Goal: Transaction & Acquisition: Purchase product/service

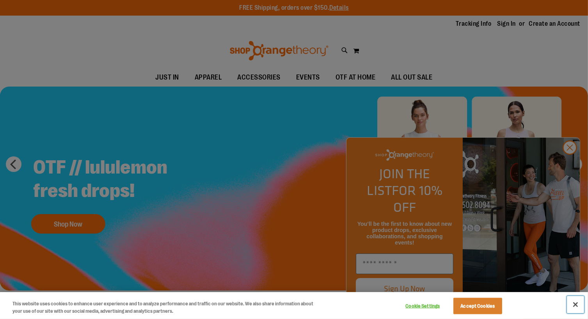
click at [576, 305] on button "Close" at bounding box center [575, 304] width 17 height 17
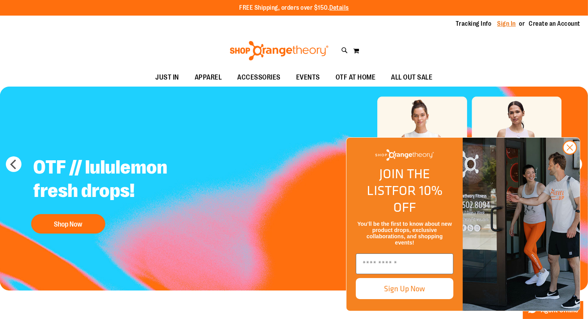
click at [505, 23] on link "Sign In" at bounding box center [507, 24] width 19 height 9
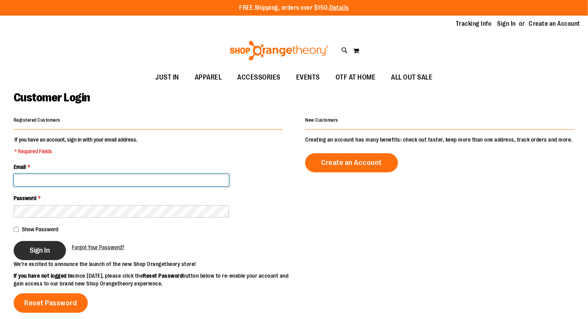
type input "**********"
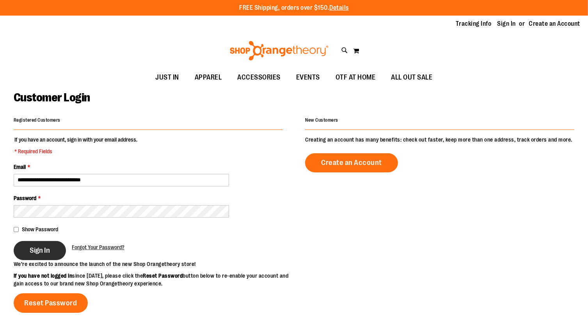
type input "**********"
click at [45, 253] on span "Sign In" at bounding box center [40, 250] width 20 height 9
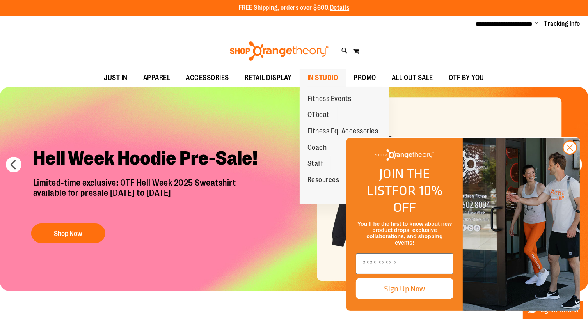
type input "**********"
click at [317, 74] on span "IN STUDIO" at bounding box center [323, 78] width 31 height 18
click at [317, 149] on span "Coach" at bounding box center [318, 149] width 20 height 10
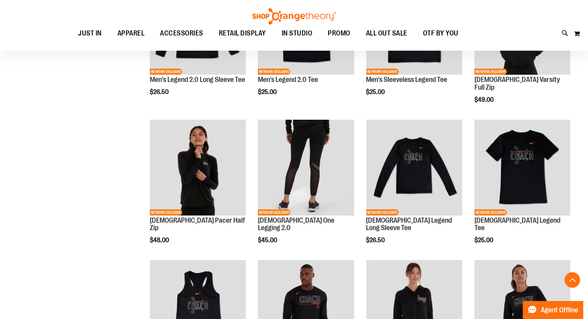
scroll to position [321, 0]
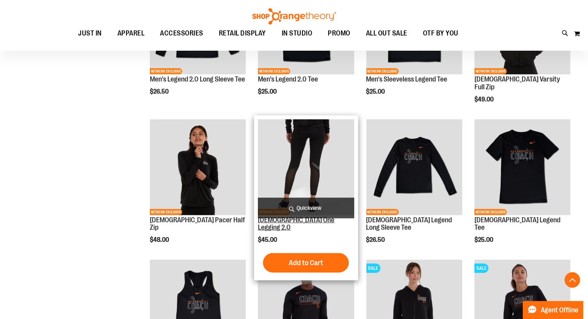
type input "**********"
click at [278, 221] on link "[DEMOGRAPHIC_DATA] One Legging 2.0" at bounding box center [296, 224] width 77 height 16
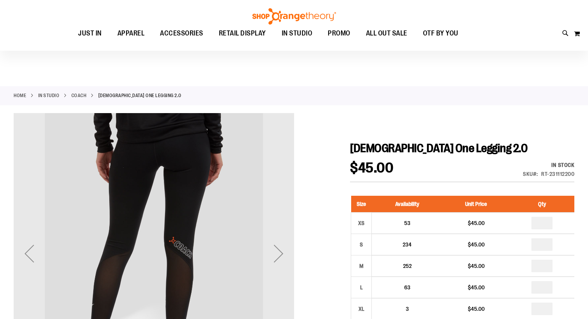
scroll to position [56, 0]
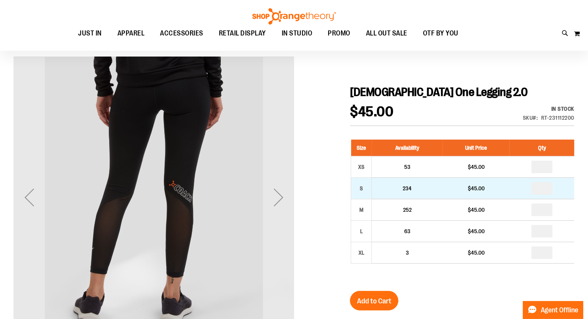
type input "**********"
click at [547, 187] on input "number" at bounding box center [542, 188] width 21 height 12
type input "*"
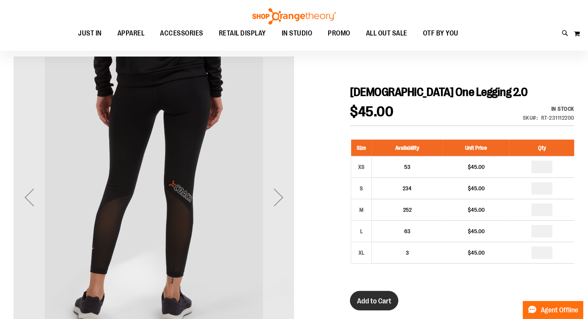
click at [383, 302] on span "Add to Cart" at bounding box center [374, 301] width 34 height 9
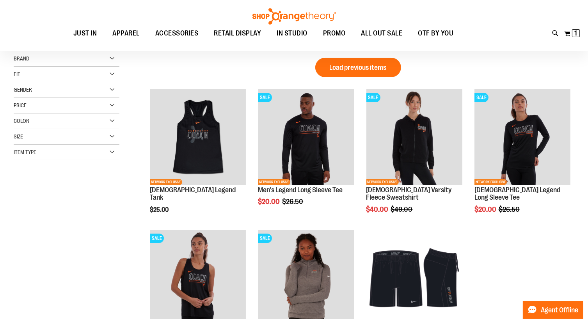
scroll to position [4, 0]
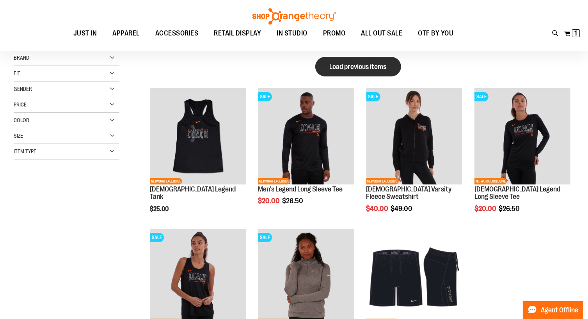
type input "**********"
click at [339, 63] on span "Load previous items" at bounding box center [358, 67] width 57 height 8
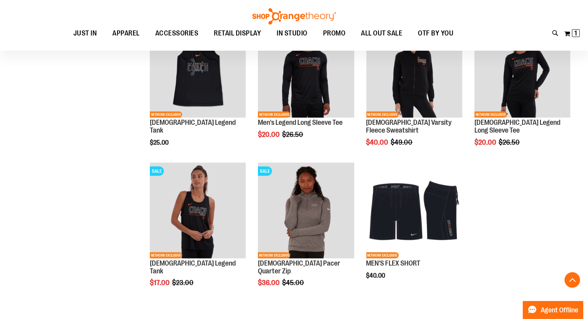
scroll to position [473, 0]
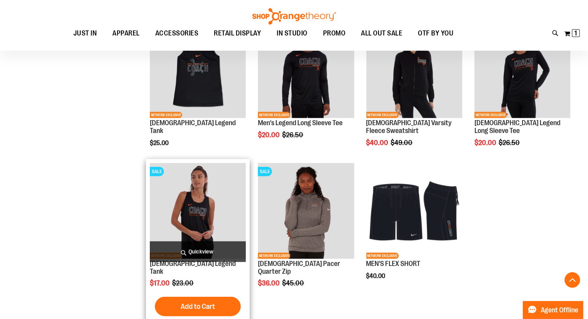
click at [197, 210] on img "product" at bounding box center [198, 211] width 96 height 96
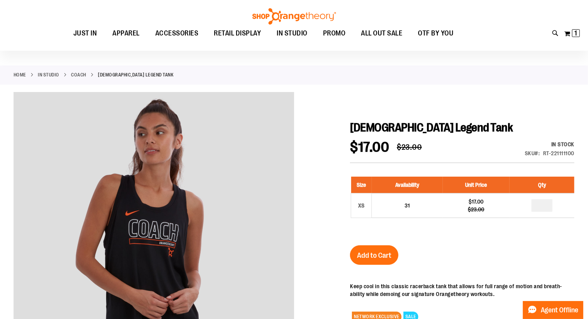
scroll to position [14, 0]
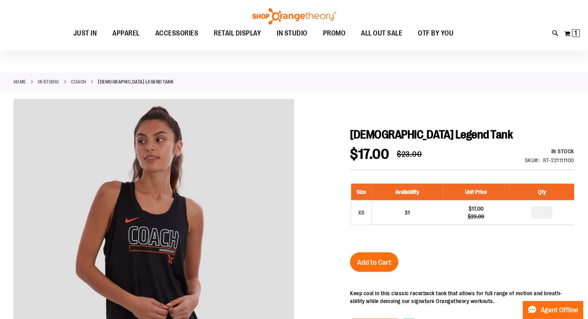
type input "**********"
click at [78, 80] on link "Coach" at bounding box center [78, 81] width 15 height 7
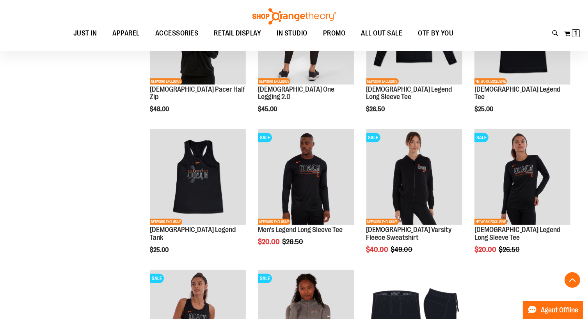
scroll to position [454, 0]
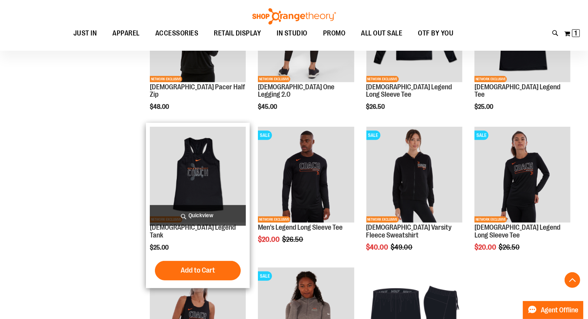
type input "**********"
click at [206, 179] on img "product" at bounding box center [198, 175] width 96 height 96
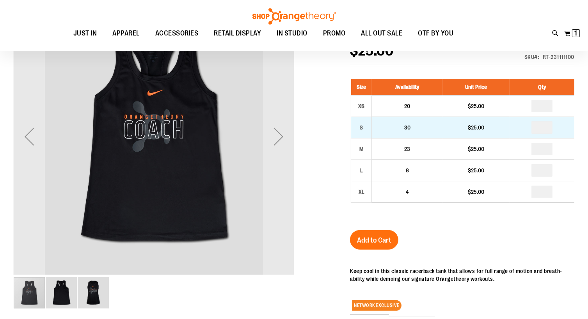
scroll to position [117, 0]
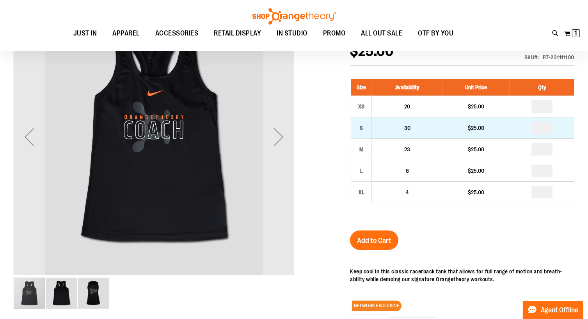
type input "**********"
click at [540, 128] on input "number" at bounding box center [542, 128] width 21 height 12
type input "*"
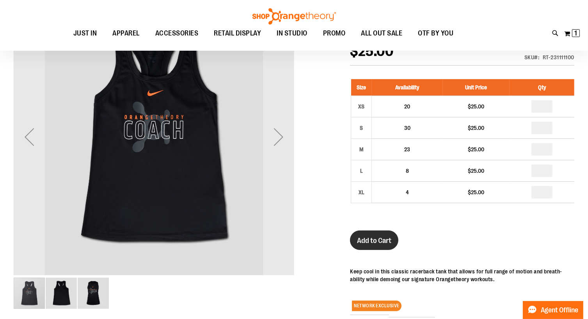
click at [372, 241] on span "Add to Cart" at bounding box center [374, 241] width 34 height 9
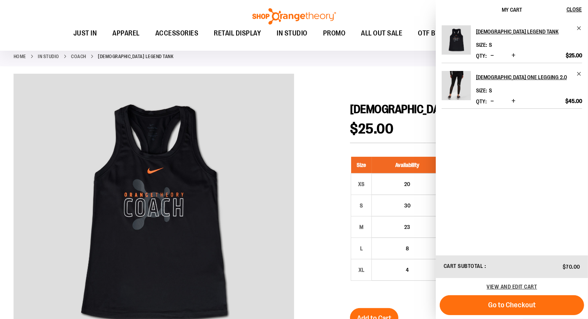
scroll to position [33, 0]
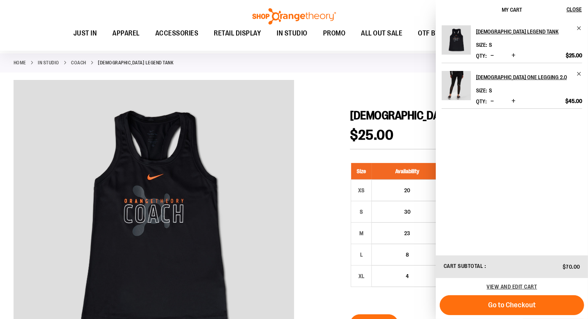
click at [77, 61] on link "Coach" at bounding box center [78, 62] width 15 height 7
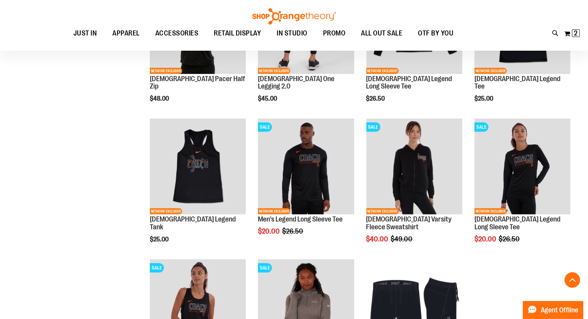
scroll to position [463, 0]
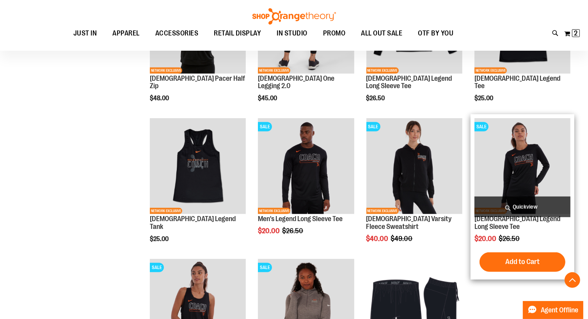
type input "**********"
click at [521, 178] on img "product" at bounding box center [523, 166] width 96 height 96
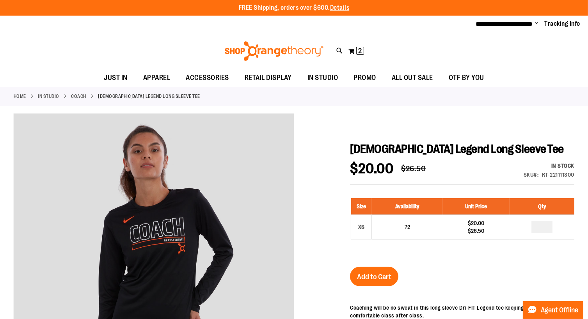
type input "**********"
click at [81, 95] on link "Coach" at bounding box center [78, 96] width 15 height 7
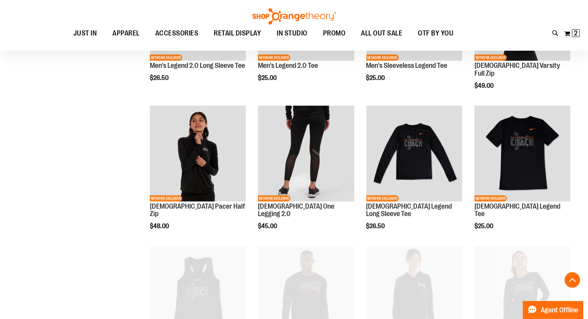
scroll to position [337, 0]
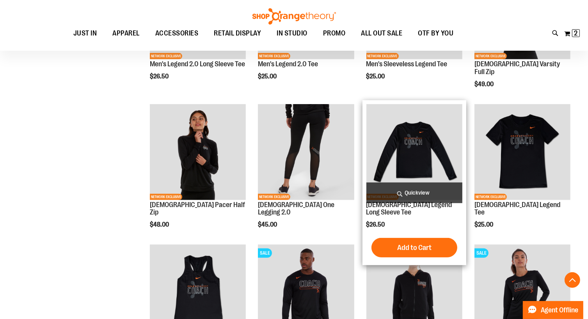
type input "**********"
click at [425, 152] on img "product" at bounding box center [415, 152] width 96 height 96
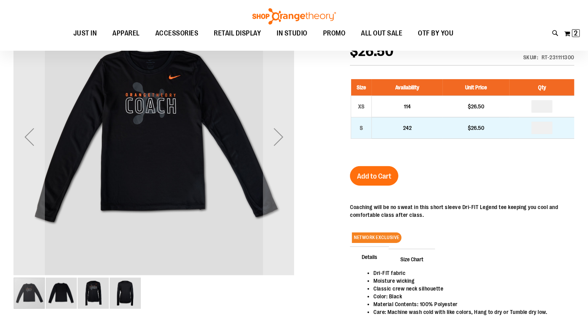
scroll to position [116, 0]
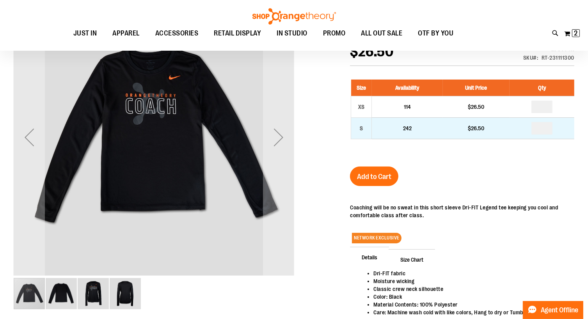
type input "**********"
click at [546, 128] on input "number" at bounding box center [542, 128] width 21 height 12
type input "*"
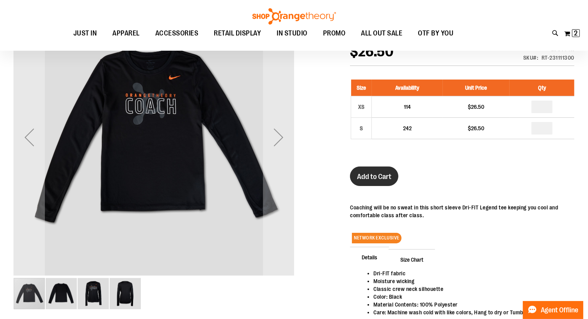
click at [372, 174] on span "Add to Cart" at bounding box center [374, 177] width 34 height 9
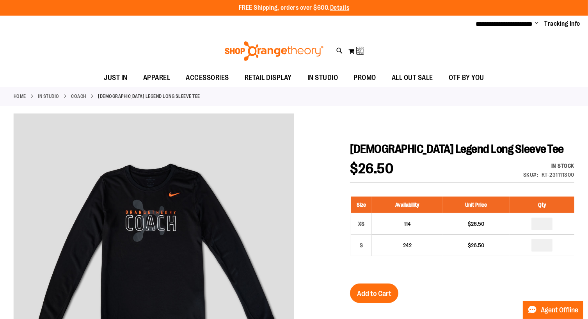
click at [50, 96] on link "IN STUDIO" at bounding box center [48, 96] width 21 height 7
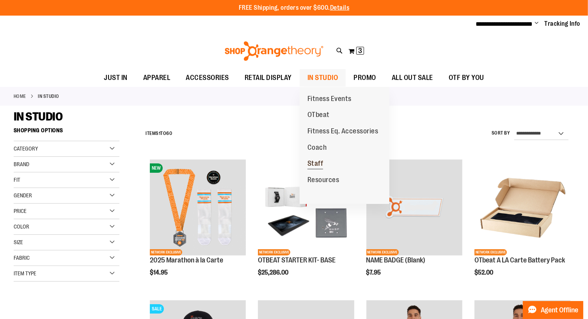
type input "**********"
click at [315, 164] on span "Staff" at bounding box center [316, 165] width 16 height 10
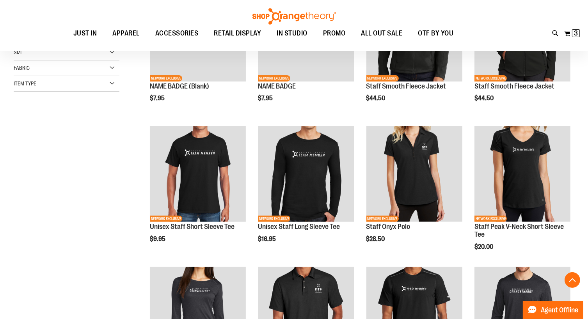
scroll to position [175, 0]
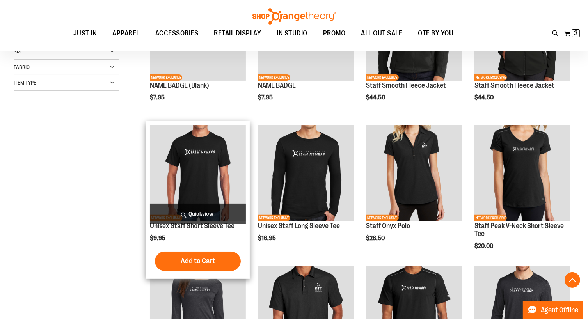
type input "**********"
click at [209, 178] on img "product" at bounding box center [198, 173] width 96 height 96
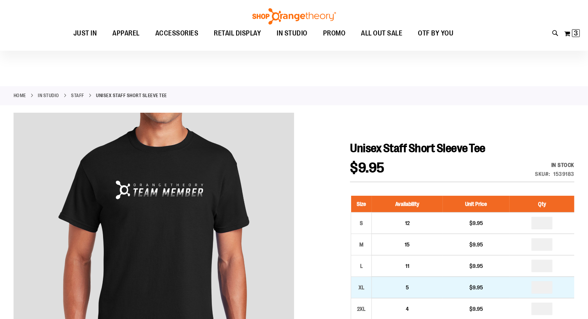
scroll to position [65, 0]
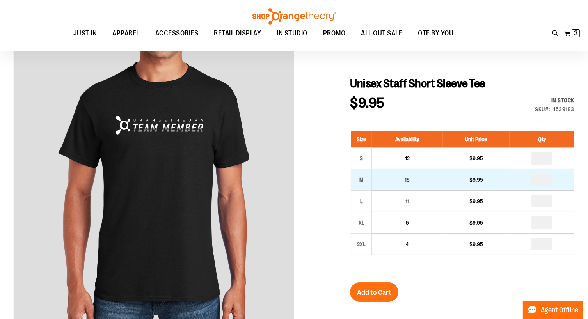
type input "**********"
click at [540, 178] on input "number" at bounding box center [542, 180] width 21 height 12
type input "*"
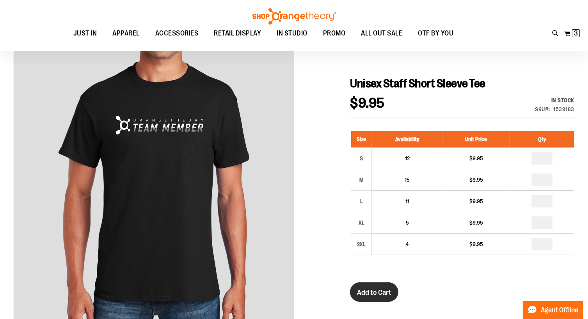
click at [380, 292] on span "Add to Cart" at bounding box center [374, 293] width 34 height 9
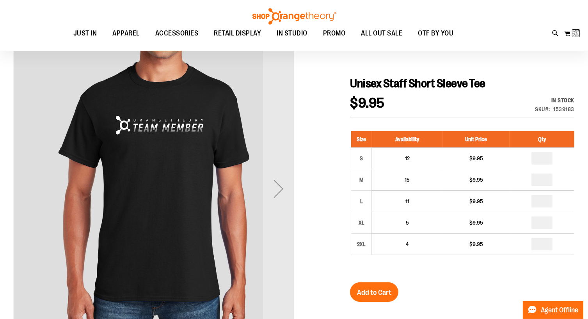
scroll to position [0, 0]
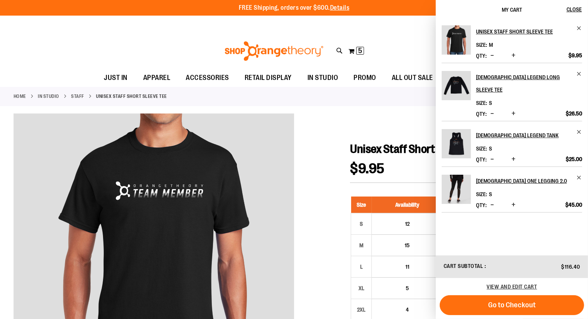
click at [78, 91] on div "Home IN STUDIO Staff Unisex Staff Short Sleeve Tee" at bounding box center [294, 96] width 588 height 19
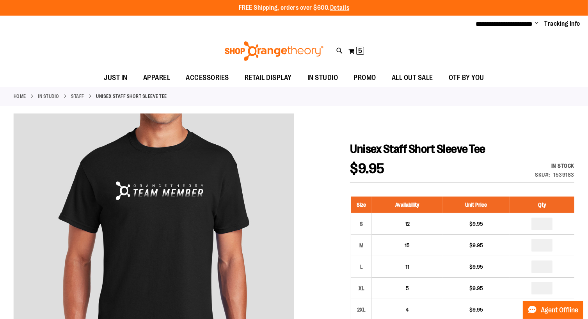
click at [81, 97] on link "Staff" at bounding box center [77, 96] width 13 height 7
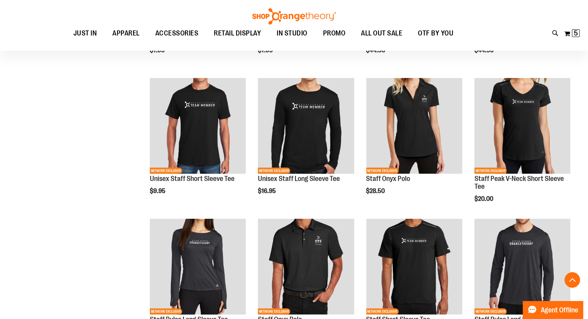
scroll to position [218, 0]
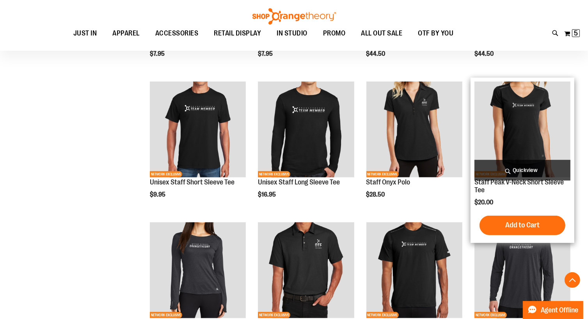
type input "**********"
click at [536, 138] on img "product" at bounding box center [523, 130] width 96 height 96
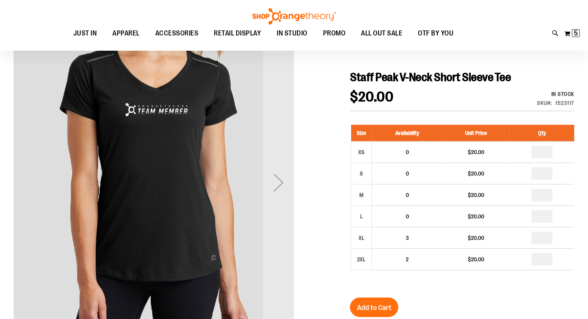
scroll to position [70, 0]
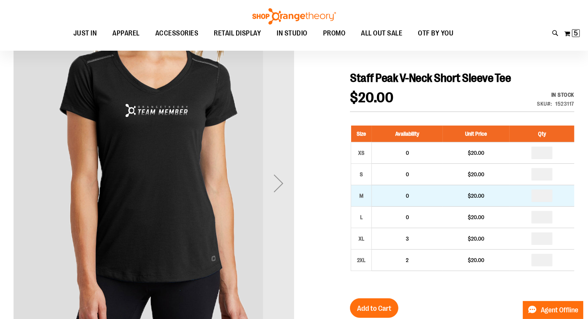
type input "**********"
drag, startPoint x: 544, startPoint y: 197, endPoint x: 536, endPoint y: 197, distance: 7.8
click at [536, 197] on input "number" at bounding box center [542, 196] width 21 height 12
type input "*"
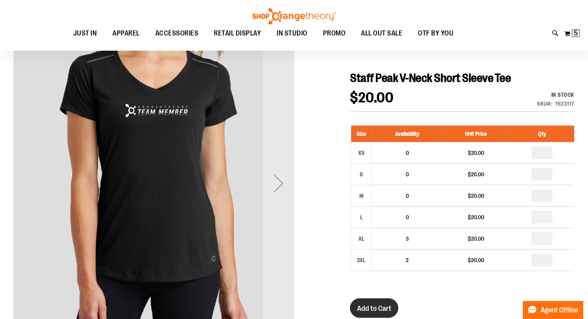
click at [374, 301] on button "Add to Cart" at bounding box center [374, 309] width 48 height 20
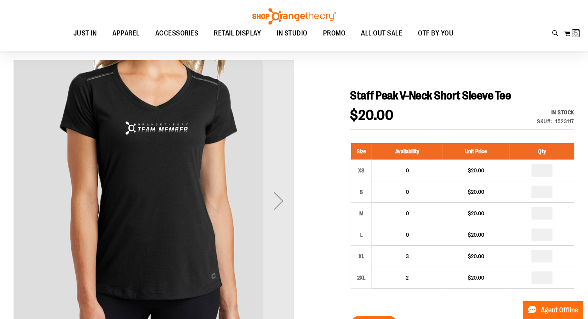
scroll to position [0, 0]
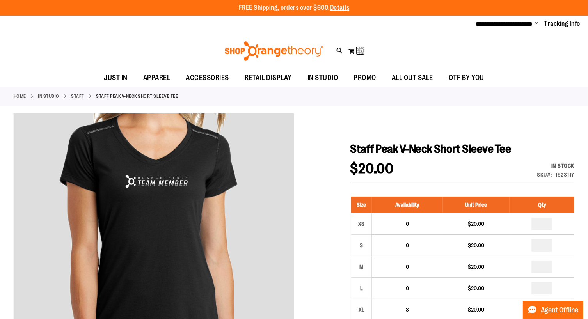
click at [74, 94] on link "Staff" at bounding box center [77, 96] width 13 height 7
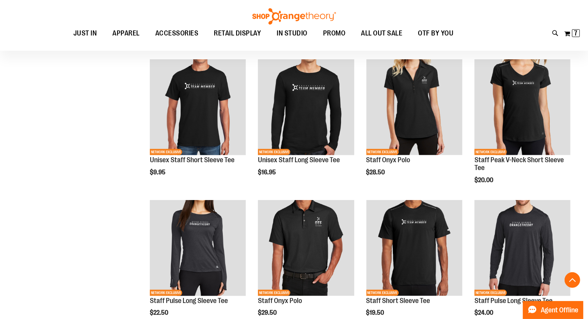
scroll to position [240, 0]
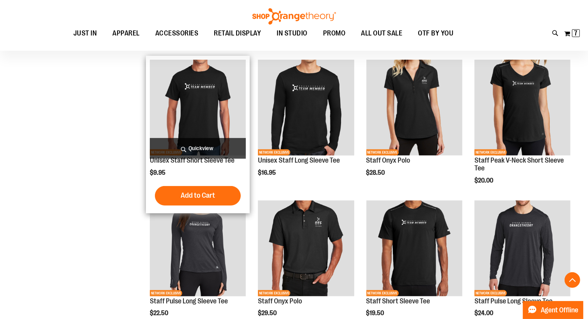
type input "**********"
click at [202, 118] on img "product" at bounding box center [198, 108] width 96 height 96
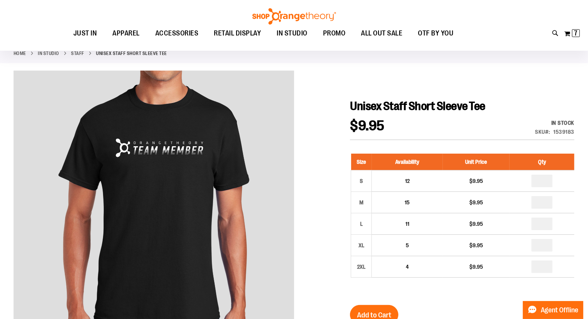
scroll to position [41, 0]
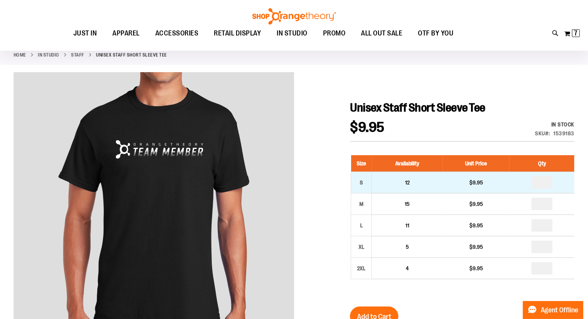
type input "**********"
click at [542, 183] on input "number" at bounding box center [542, 182] width 21 height 12
type input "*"
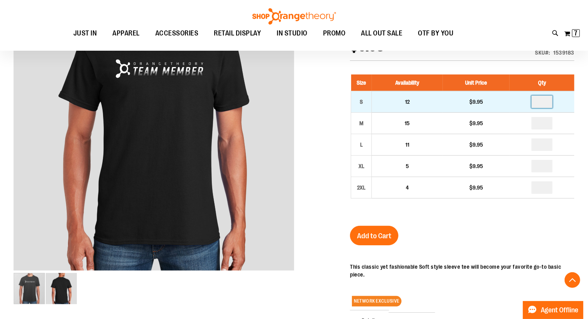
scroll to position [122, 0]
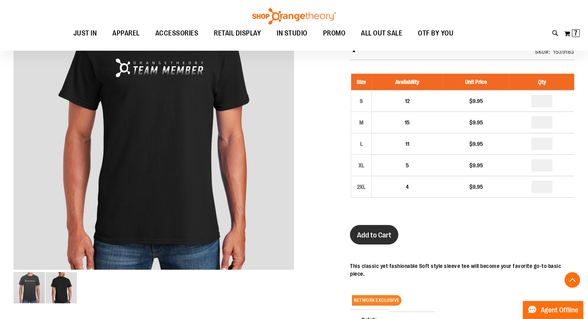
click at [382, 233] on span "Add to Cart" at bounding box center [374, 235] width 34 height 9
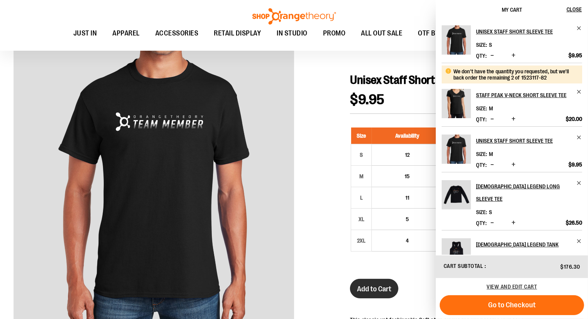
scroll to position [68, 0]
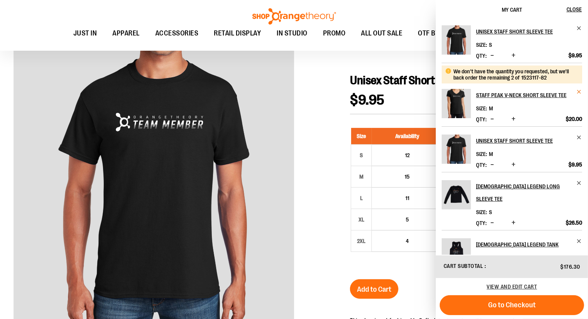
click at [577, 90] on span "Remove item" at bounding box center [580, 92] width 6 height 6
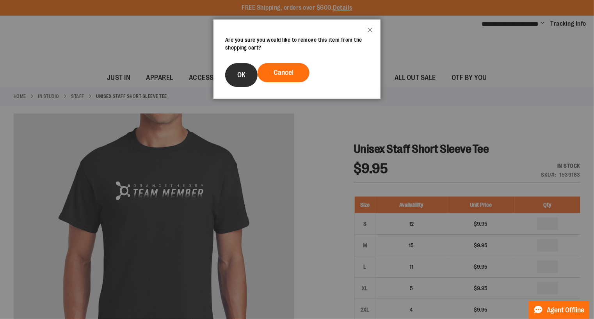
click at [248, 77] on button "OK" at bounding box center [241, 75] width 32 height 24
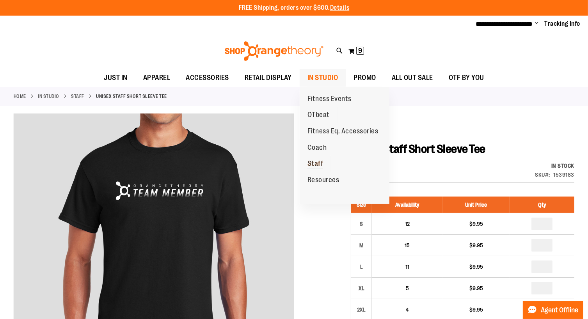
click at [311, 165] on span "Staff" at bounding box center [316, 165] width 16 height 10
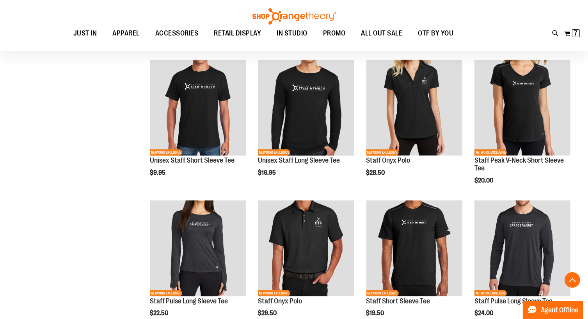
scroll to position [153, 0]
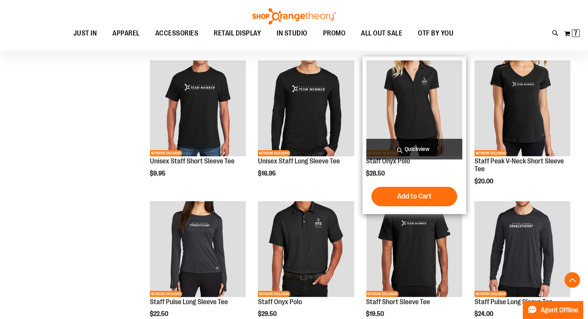
type input "**********"
click at [414, 108] on img "product" at bounding box center [415, 109] width 96 height 96
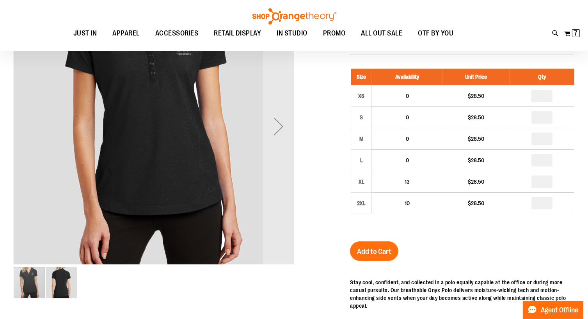
scroll to position [30, 0]
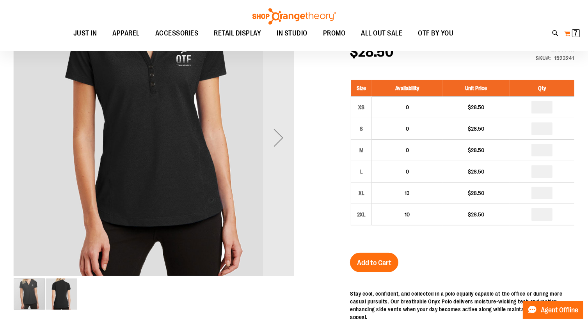
type input "**********"
click at [570, 32] on button "My Cart 7 7 items" at bounding box center [572, 33] width 16 height 12
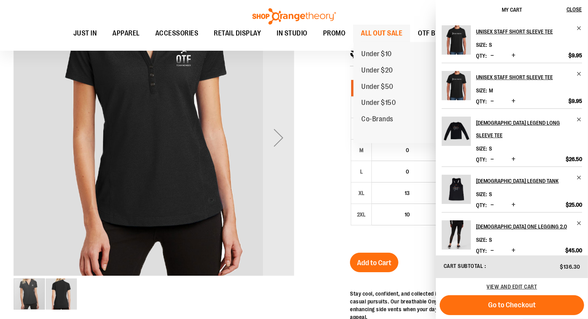
click at [380, 31] on span "ALL OUT SALE" at bounding box center [381, 34] width 41 height 18
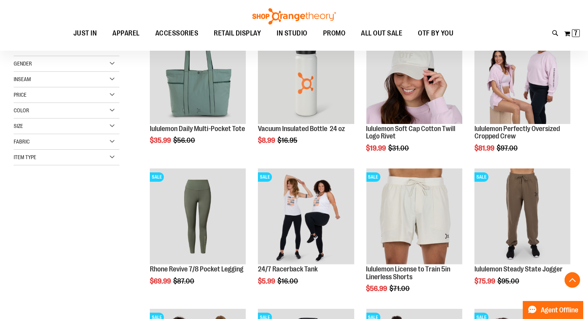
scroll to position [132, 0]
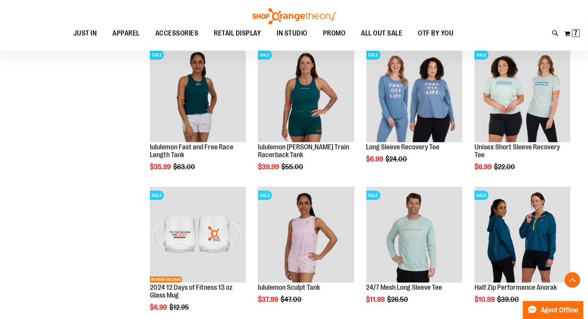
scroll to position [535, 0]
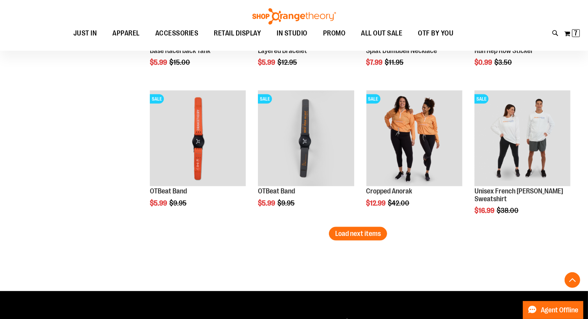
scroll to position [1194, 0]
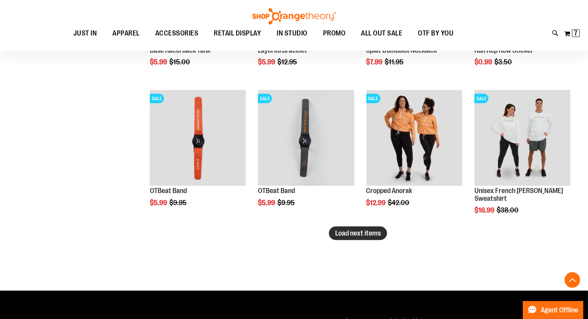
type input "**********"
click at [349, 231] on span "Load next items" at bounding box center [358, 234] width 46 height 8
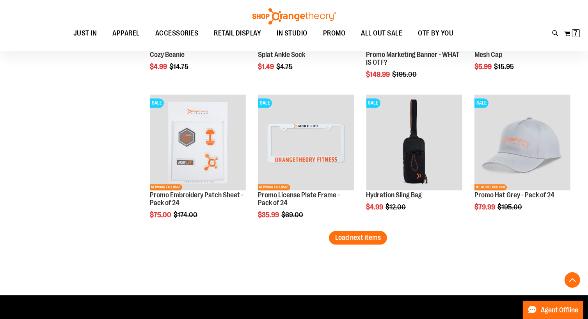
scroll to position [1612, 0]
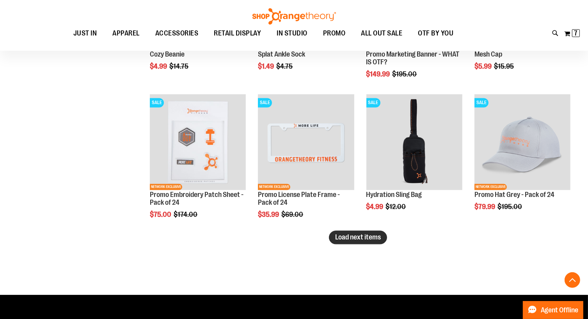
click at [356, 234] on span "Load next items" at bounding box center [358, 237] width 46 height 8
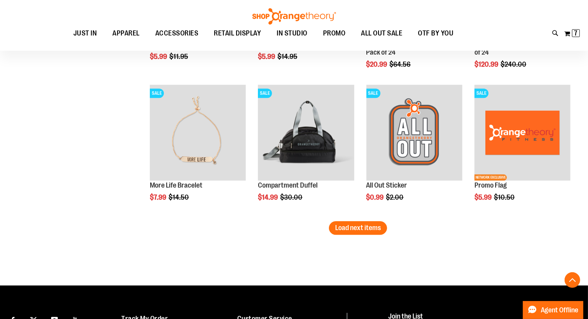
scroll to position [2045, 0]
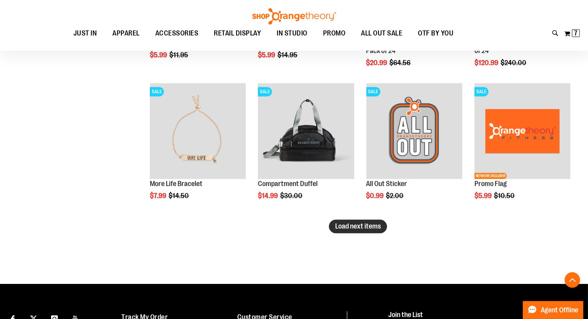
click at [353, 227] on span "Load next items" at bounding box center [358, 227] width 46 height 8
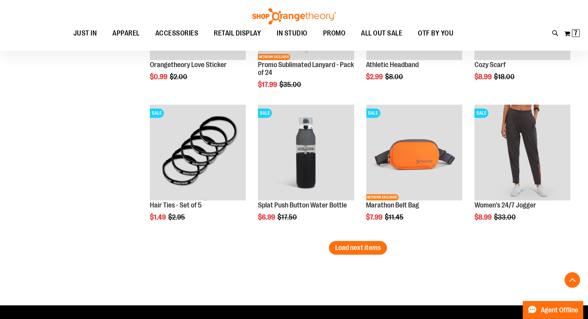
scroll to position [2450, 0]
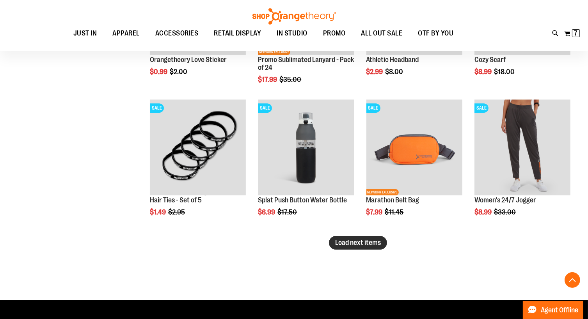
click at [369, 242] on span "Load next items" at bounding box center [358, 243] width 46 height 8
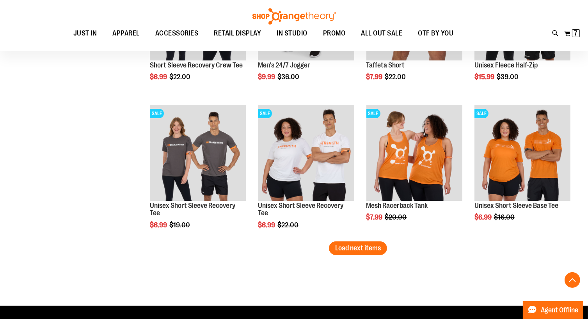
scroll to position [2871, 0]
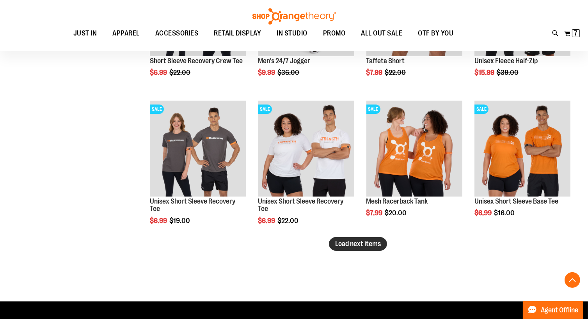
click at [364, 242] on span "Load next items" at bounding box center [358, 244] width 46 height 8
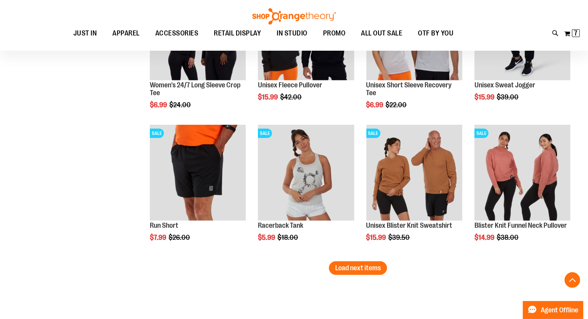
scroll to position [3269, 0]
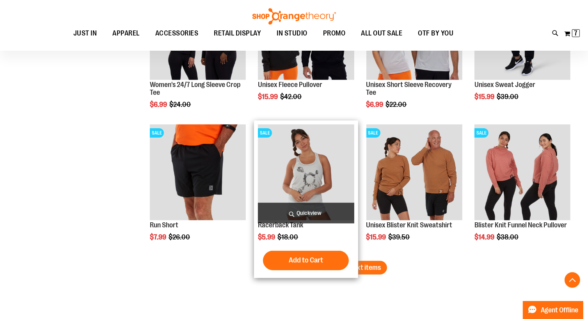
click at [309, 177] on img "product" at bounding box center [306, 173] width 96 height 96
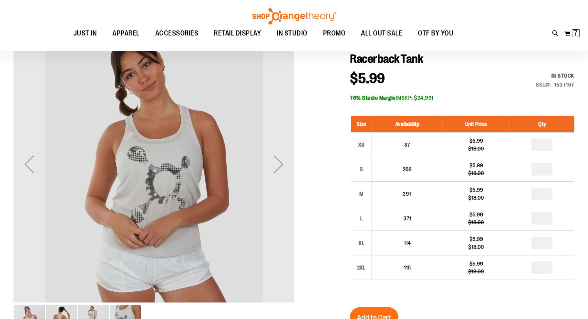
scroll to position [90, 0]
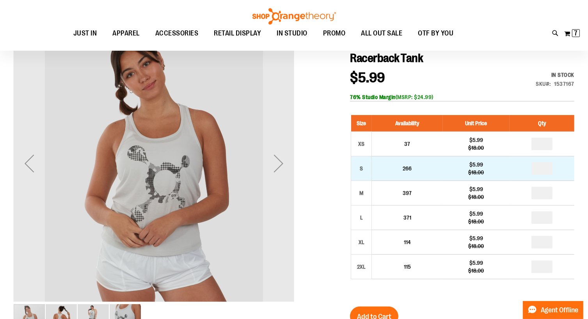
type input "**********"
click at [548, 168] on input "number" at bounding box center [542, 168] width 21 height 12
type input "*"
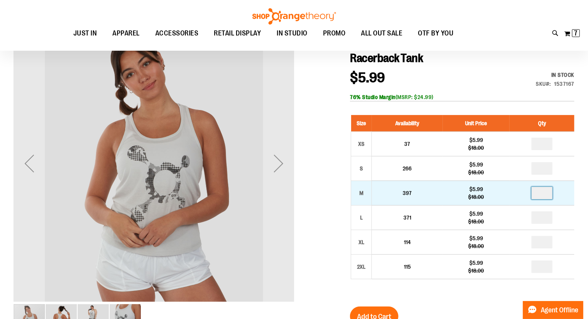
click at [542, 196] on input "number" at bounding box center [542, 193] width 21 height 12
type input "*"
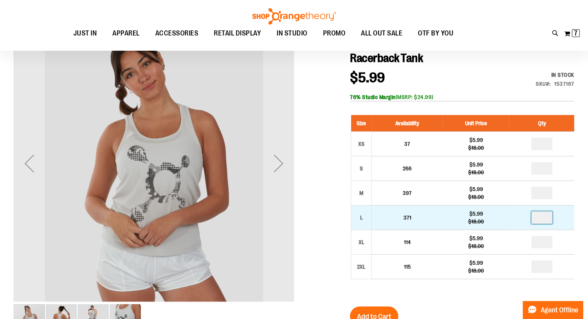
click at [544, 219] on input "number" at bounding box center [542, 218] width 21 height 12
type input "*"
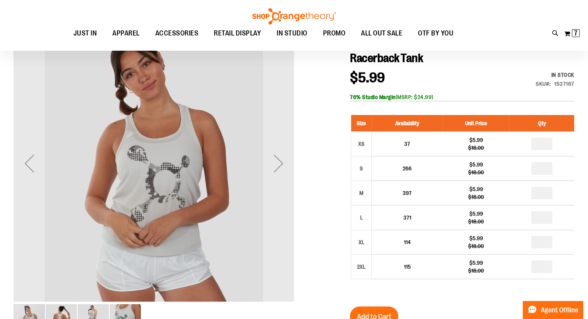
type input "*"
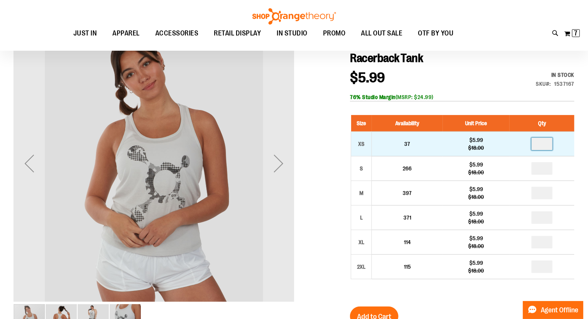
click at [543, 144] on input "number" at bounding box center [542, 144] width 21 height 12
type input "*"
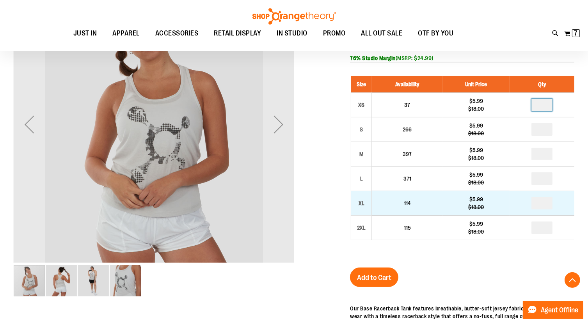
scroll to position [130, 0]
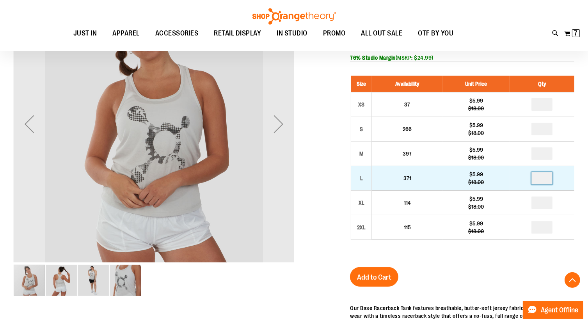
click at [542, 177] on input "*" at bounding box center [542, 178] width 21 height 12
type input "*"
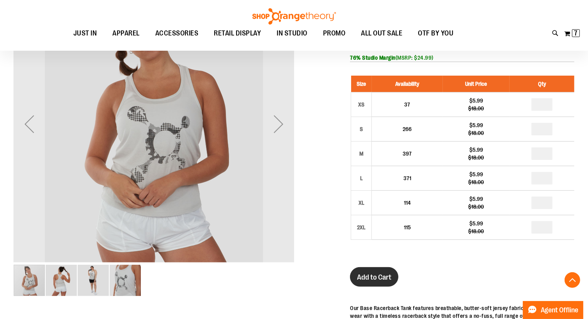
click at [381, 279] on span "Add to Cart" at bounding box center [374, 277] width 34 height 9
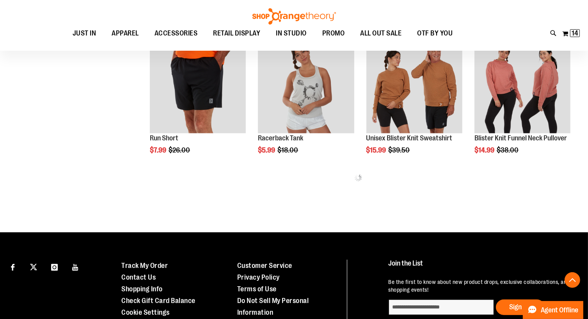
scroll to position [424, 0]
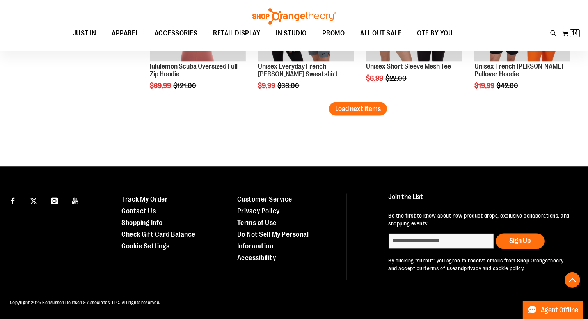
scroll to position [1338, 0]
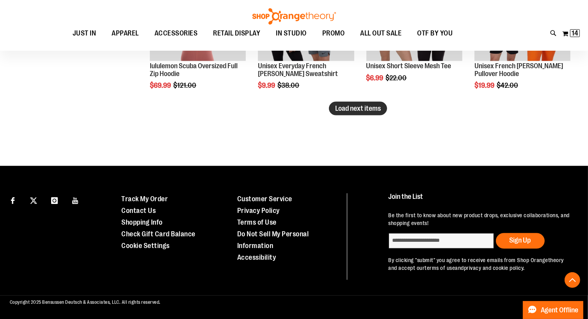
type input "**********"
click at [368, 109] on span "Load next items" at bounding box center [358, 109] width 46 height 8
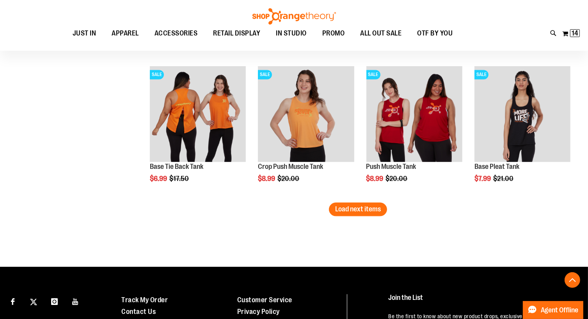
scroll to position [1665, 0]
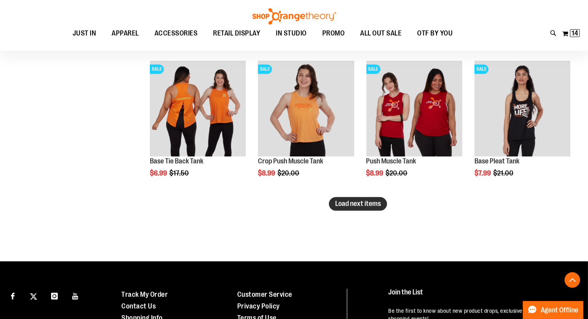
click at [347, 203] on span "Load next items" at bounding box center [358, 204] width 46 height 8
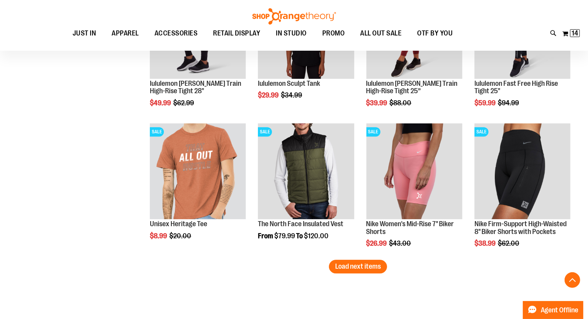
scroll to position [2024, 0]
click at [344, 265] on span "Load next items" at bounding box center [358, 267] width 46 height 8
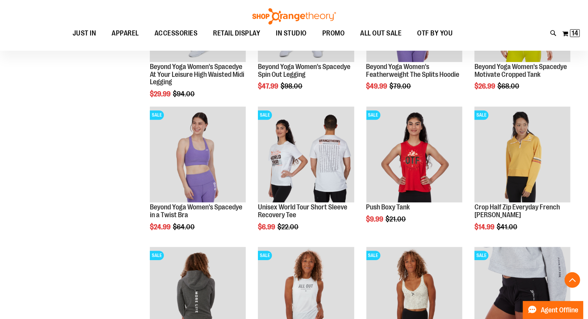
scroll to position [2322, 0]
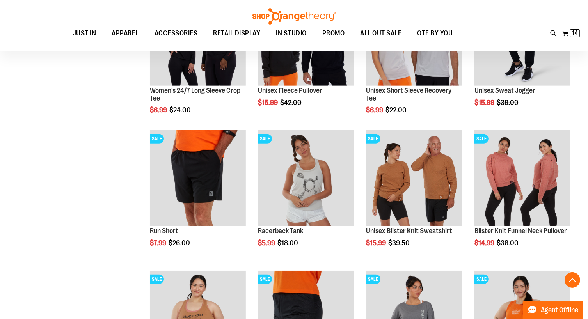
scroll to position [329, 0]
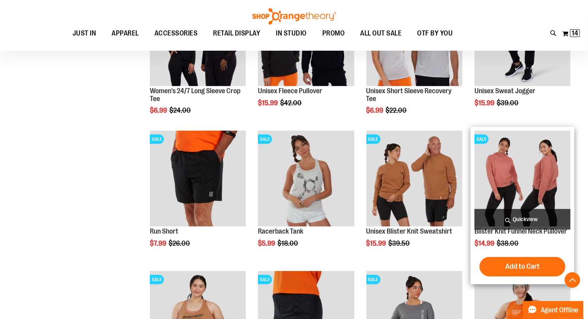
click at [508, 199] on img "product" at bounding box center [523, 179] width 96 height 96
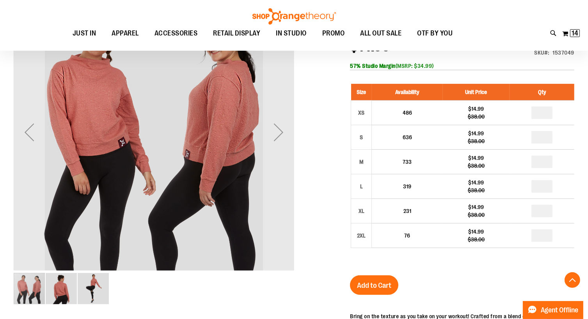
scroll to position [123, 0]
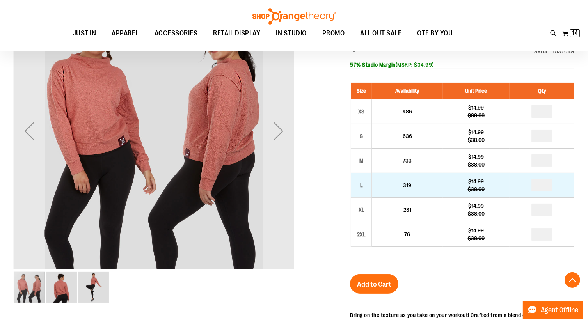
type input "**********"
click at [548, 188] on input "number" at bounding box center [542, 185] width 21 height 12
type input "*"
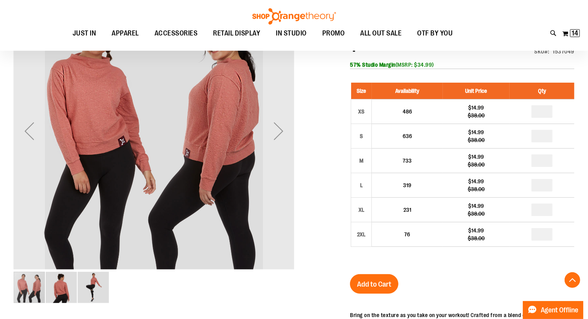
type input "*"
click at [543, 138] on input "number" at bounding box center [542, 136] width 21 height 12
type input "*"
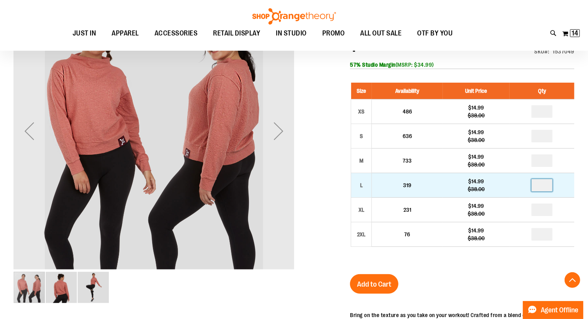
drag, startPoint x: 547, startPoint y: 188, endPoint x: 534, endPoint y: 188, distance: 13.3
type input "*"
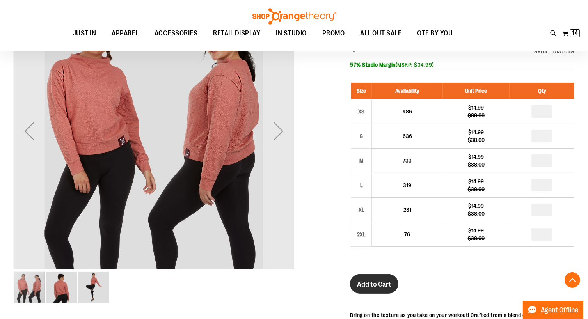
click at [375, 285] on span "Add to Cart" at bounding box center [374, 284] width 34 height 9
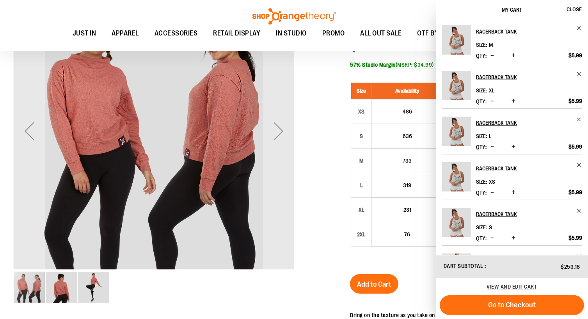
click at [493, 57] on span "Decrease product quantity" at bounding box center [493, 56] width 4 height 8
click at [493, 237] on span "Decrease product quantity" at bounding box center [493, 238] width 4 height 8
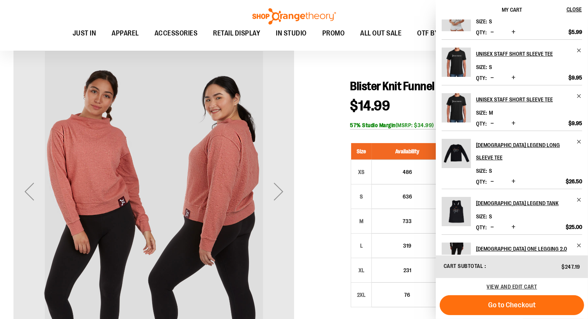
scroll to position [224, 0]
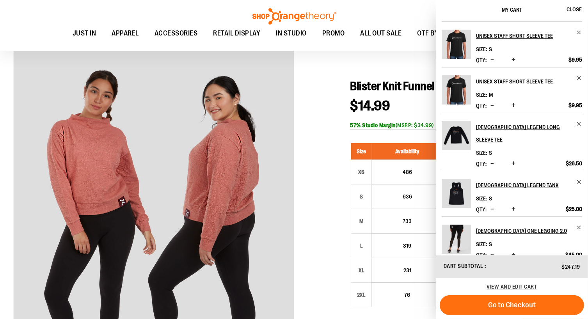
click at [392, 62] on div at bounding box center [294, 287] width 561 height 473
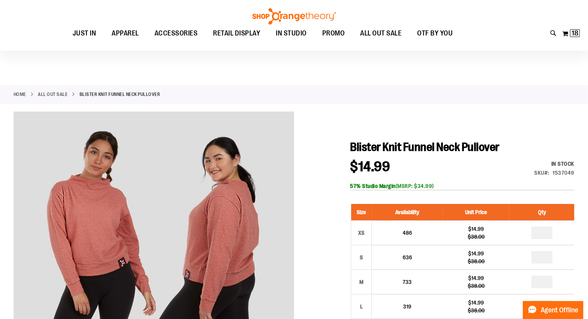
scroll to position [0, 0]
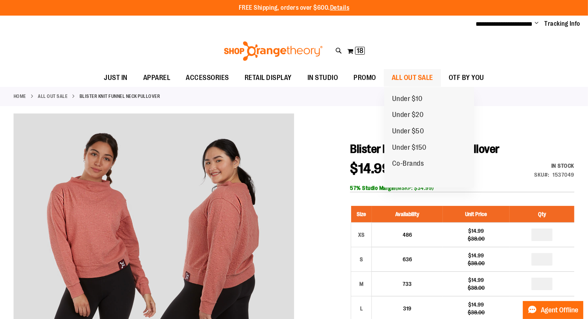
click at [419, 73] on span "ALL OUT SALE" at bounding box center [412, 78] width 41 height 18
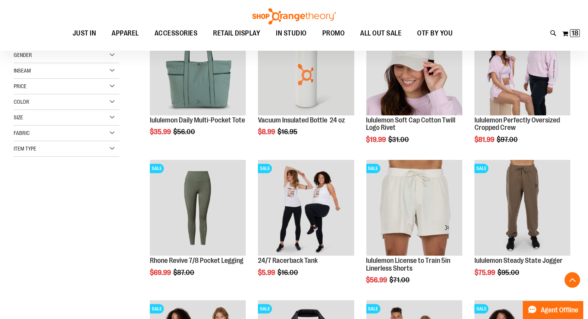
scroll to position [140, 0]
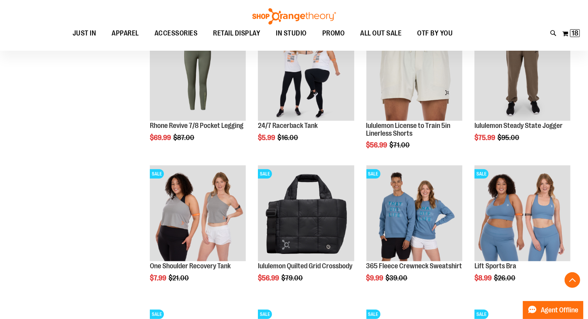
scroll to position [277, 0]
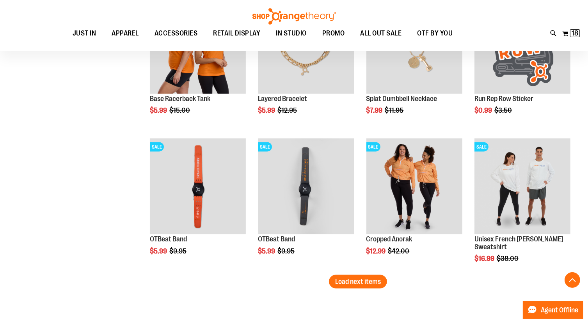
scroll to position [1156, 0]
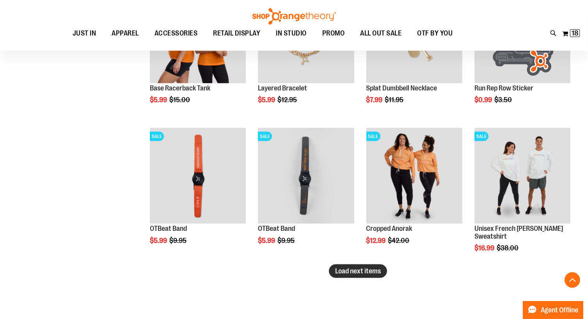
type input "**********"
click at [366, 270] on span "Load next items" at bounding box center [358, 271] width 46 height 8
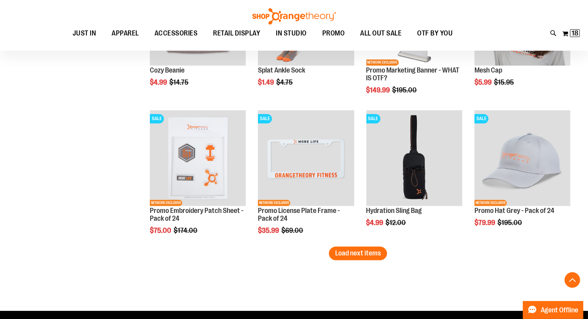
scroll to position [1597, 0]
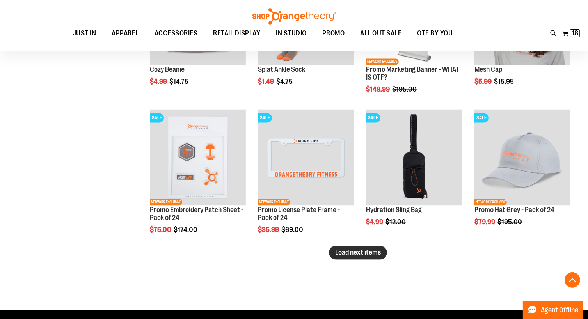
click at [376, 251] on span "Load next items" at bounding box center [358, 253] width 46 height 8
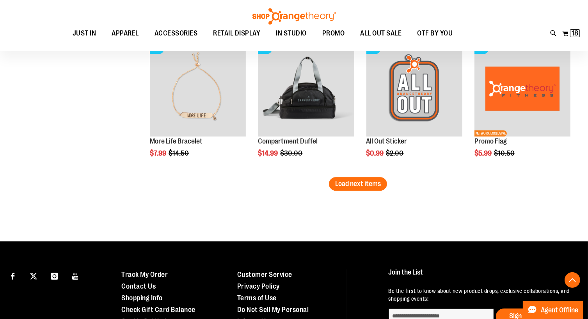
scroll to position [2088, 0]
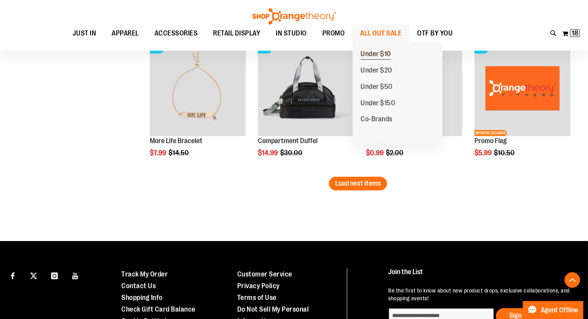
click at [381, 52] on span "Under $10" at bounding box center [376, 55] width 30 height 10
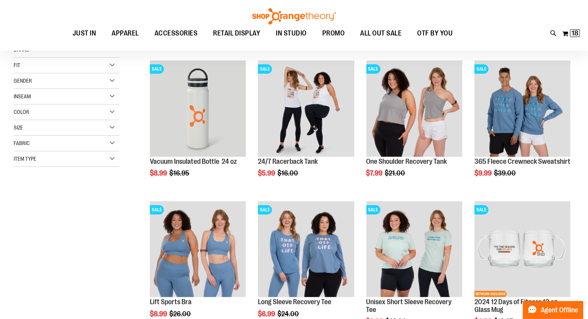
scroll to position [99, 0]
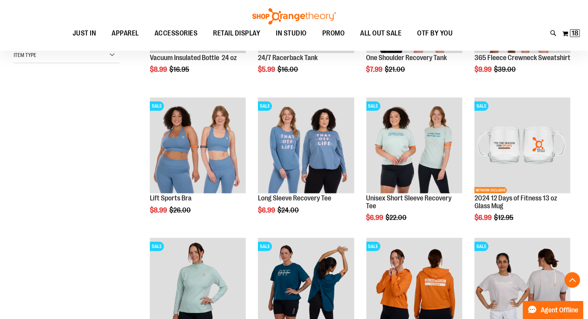
scroll to position [203, 0]
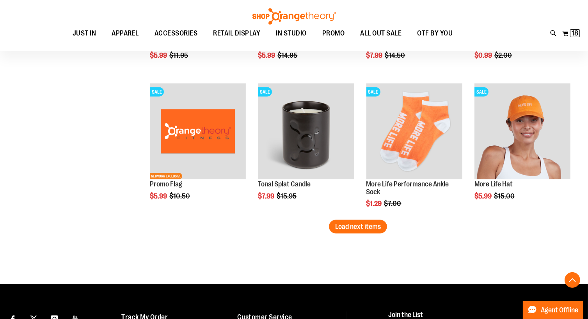
scroll to position [1204, 0]
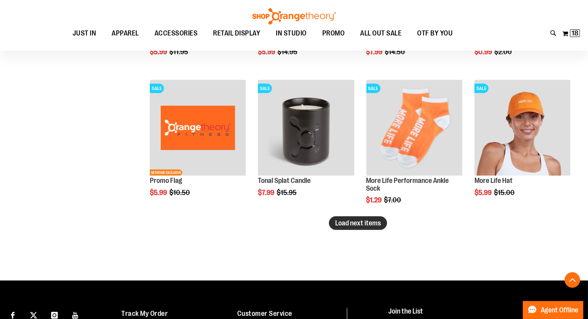
type input "**********"
click at [362, 223] on span "Load next items" at bounding box center [358, 223] width 46 height 8
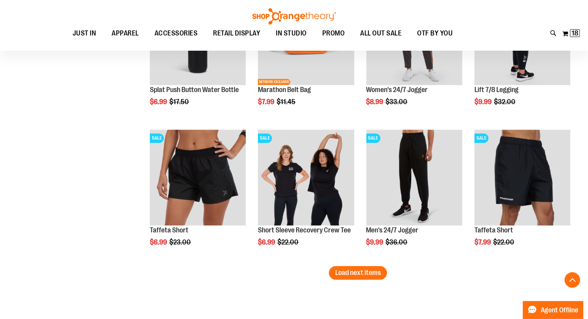
scroll to position [1577, 0]
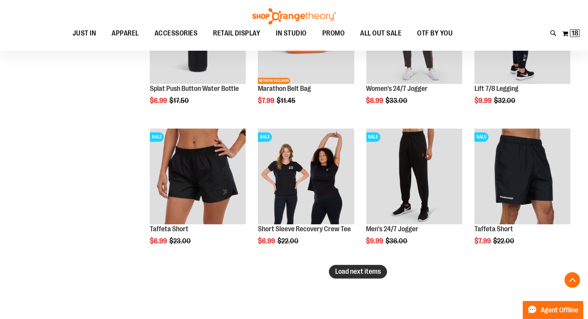
click at [358, 272] on span "Load next items" at bounding box center [358, 272] width 46 height 8
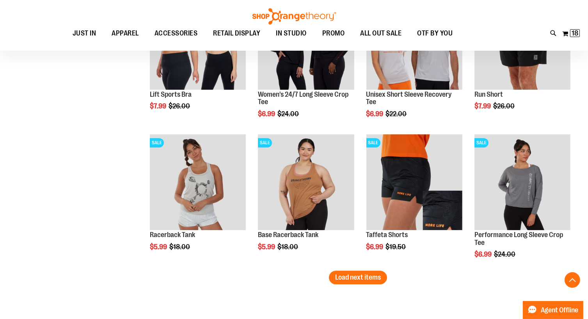
scroll to position [1994, 0]
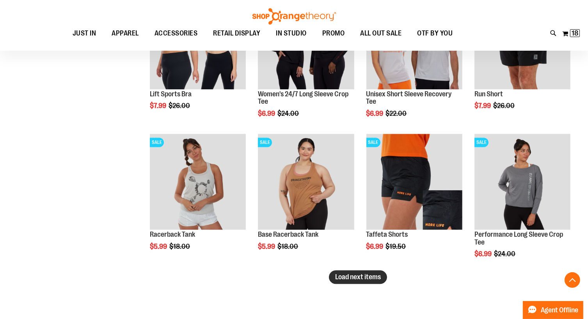
click at [369, 278] on span "Load next items" at bounding box center [358, 277] width 46 height 8
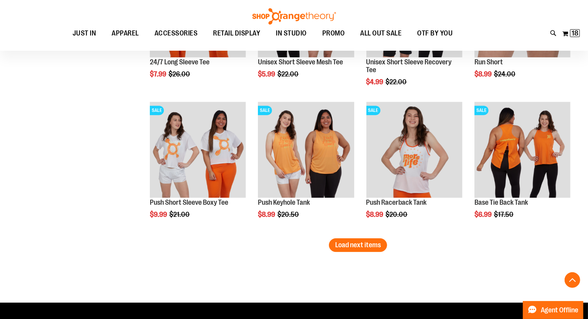
scroll to position [2448, 0]
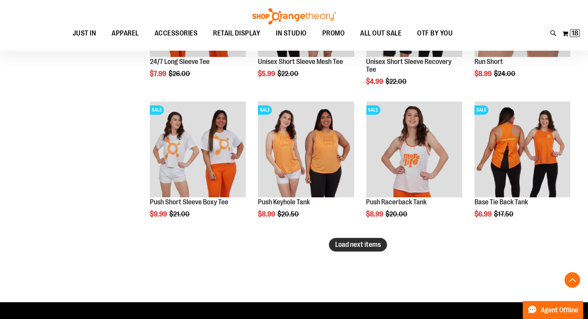
click at [340, 247] on span "Load next items" at bounding box center [358, 245] width 46 height 8
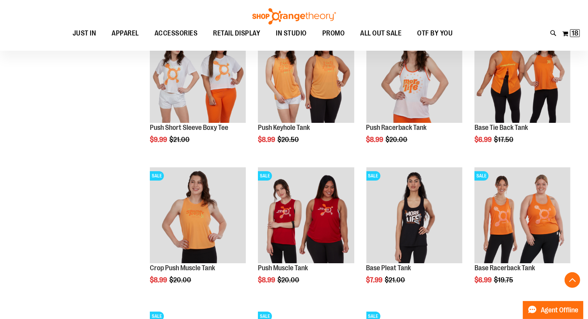
scroll to position [2523, 0]
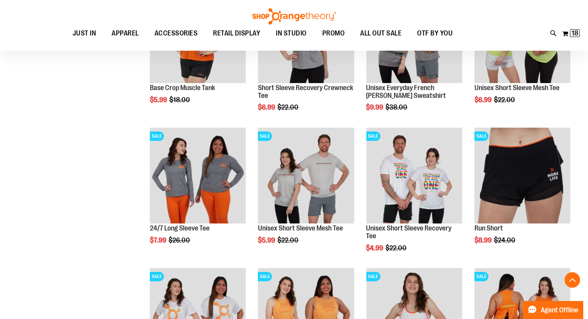
scroll to position [2281, 0]
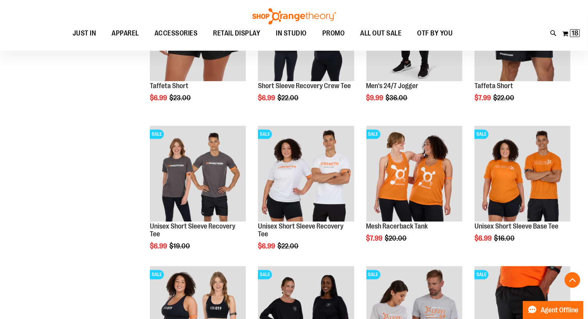
scroll to position [1718, 0]
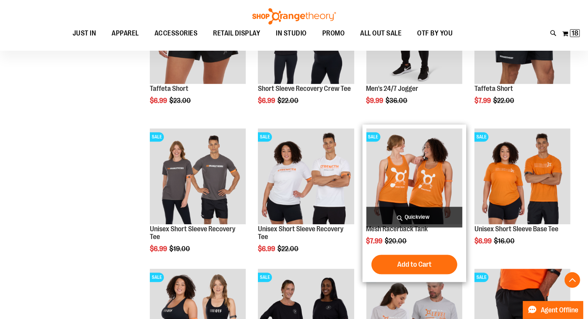
click at [415, 234] on div "Mesh Racerback Tank $7.99 Regular Price $20.00 Quickview Add to Cart" at bounding box center [415, 203] width 96 height 150
click at [419, 183] on img "product" at bounding box center [415, 176] width 96 height 96
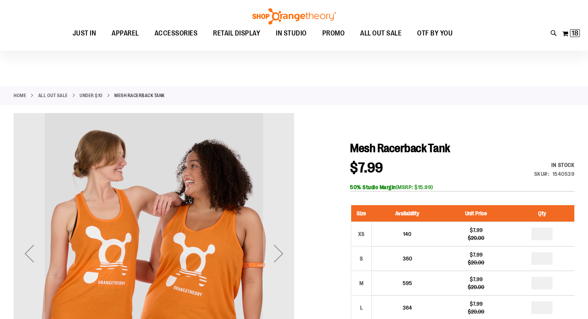
scroll to position [78, 0]
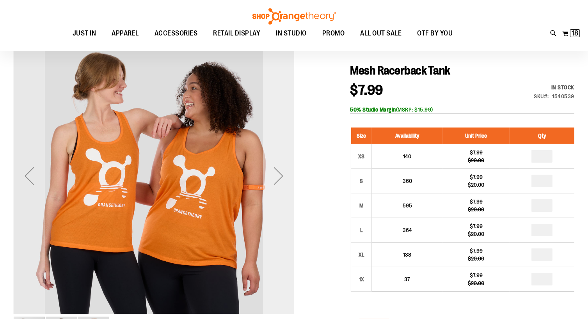
type input "**********"
click at [281, 180] on div "Next" at bounding box center [278, 175] width 31 height 31
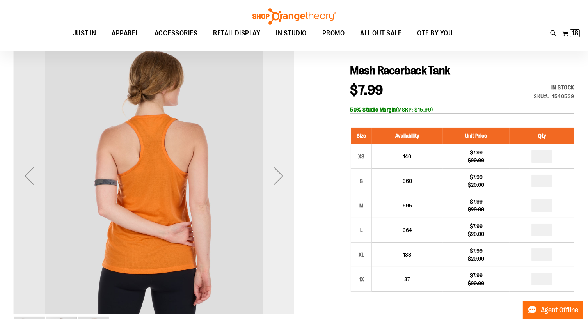
click at [281, 180] on div "Next" at bounding box center [278, 175] width 31 height 31
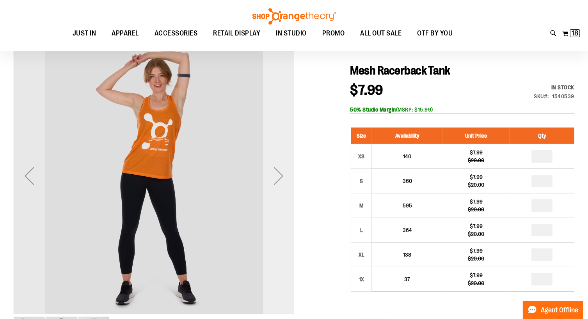
click at [281, 180] on div "Next" at bounding box center [278, 175] width 31 height 31
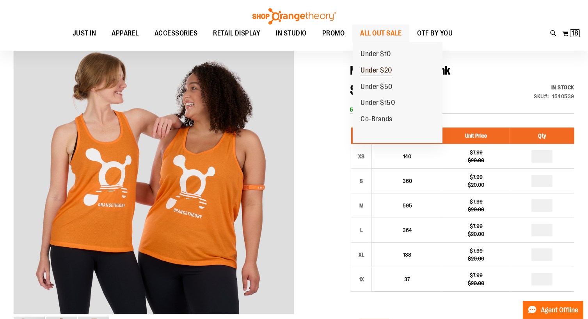
click at [370, 70] on span "Under $20" at bounding box center [377, 71] width 32 height 10
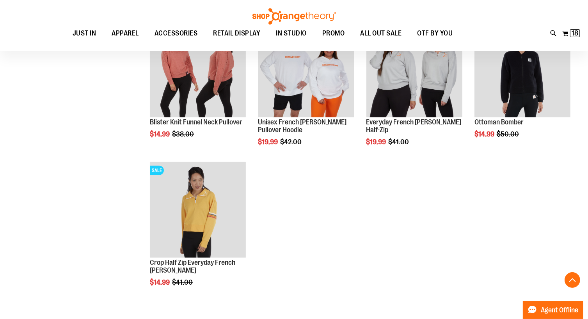
scroll to position [560, 0]
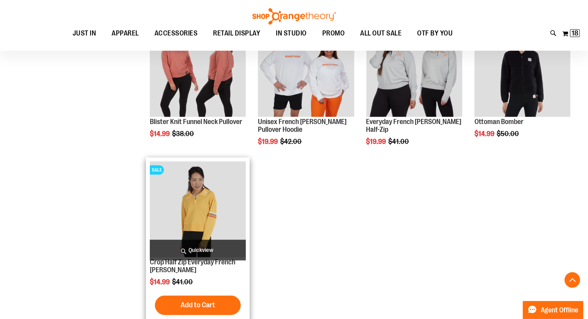
type input "**********"
click at [214, 213] on img "product" at bounding box center [198, 210] width 96 height 96
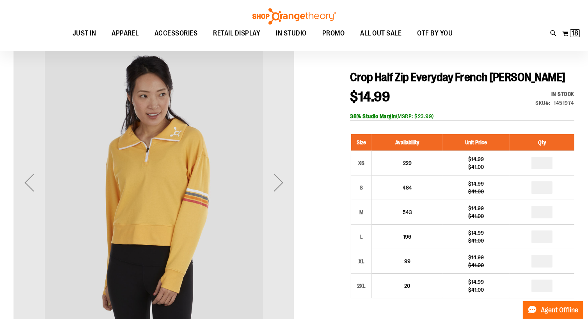
scroll to position [71, 0]
type input "**********"
click at [282, 185] on div "Next" at bounding box center [278, 182] width 31 height 31
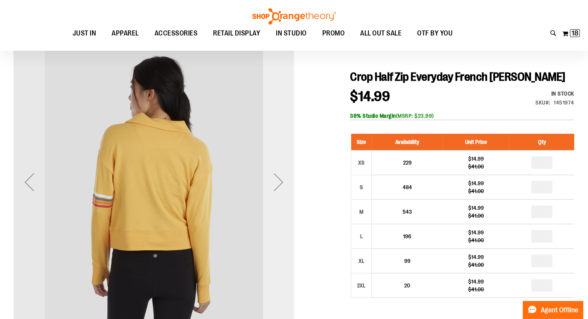
click at [282, 185] on div "Next" at bounding box center [278, 182] width 31 height 31
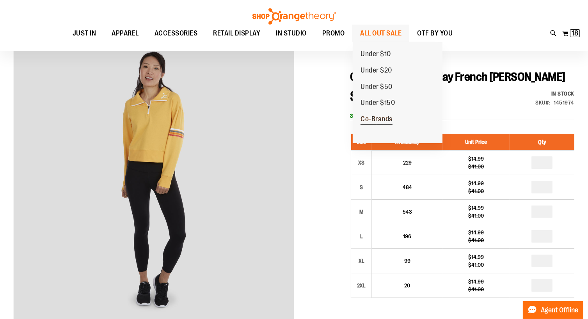
click at [380, 116] on span "Co-Brands" at bounding box center [377, 120] width 32 height 10
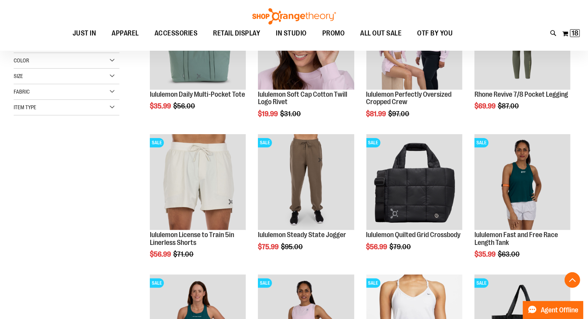
scroll to position [166, 0]
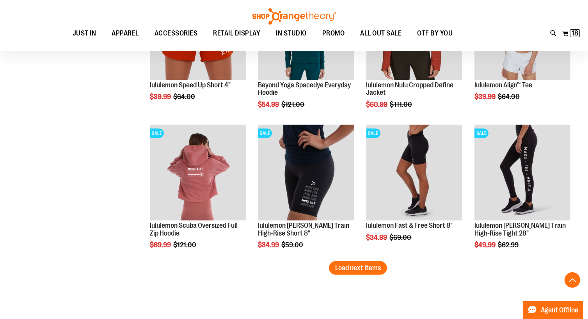
scroll to position [1160, 0]
type input "**********"
click at [355, 270] on span "Load next items" at bounding box center [358, 268] width 46 height 8
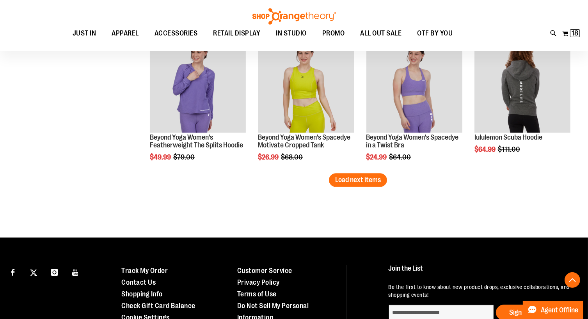
scroll to position [1671, 0]
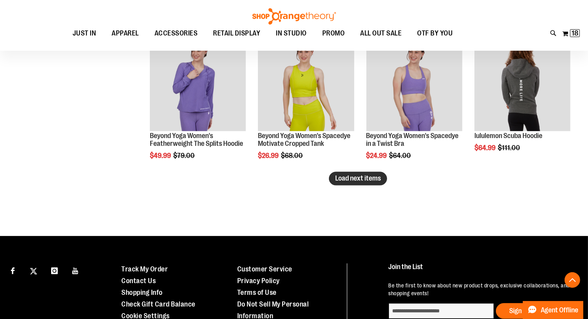
click at [363, 179] on span "Load next items" at bounding box center [358, 179] width 46 height 8
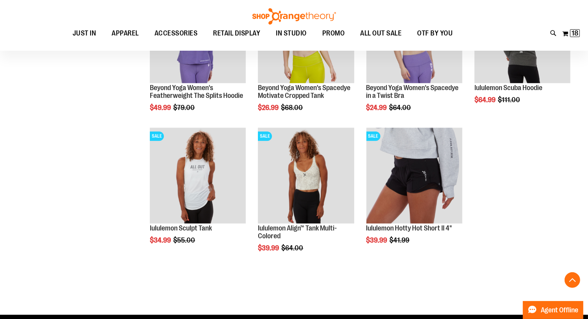
scroll to position [1722, 0]
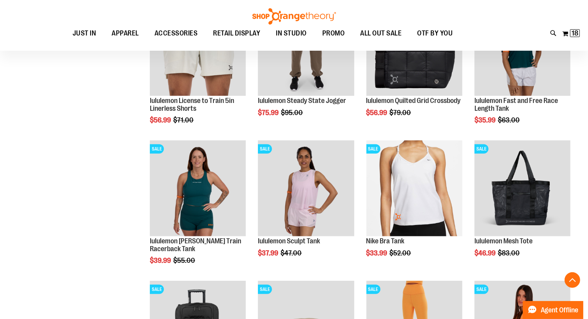
scroll to position [289, 0]
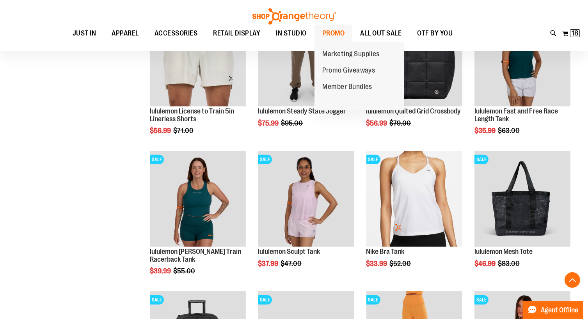
click at [330, 33] on span "PROMO" at bounding box center [334, 34] width 23 height 18
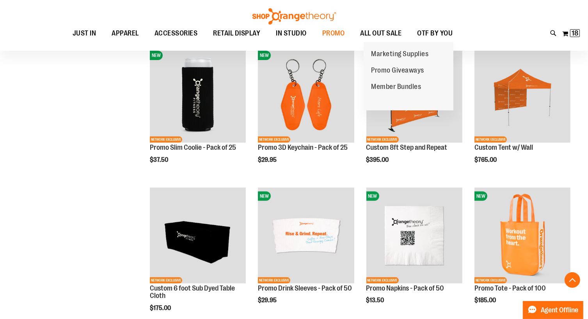
scroll to position [253, 0]
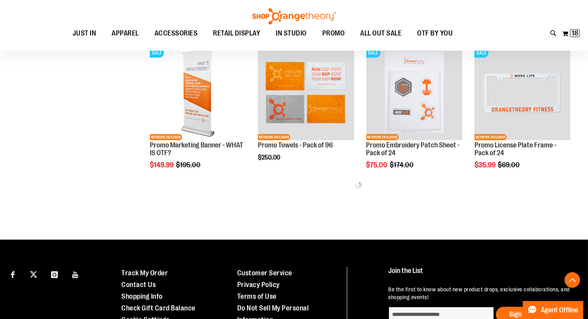
scroll to position [819, 0]
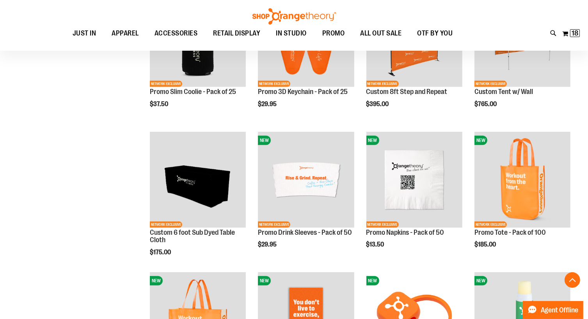
scroll to position [251, 0]
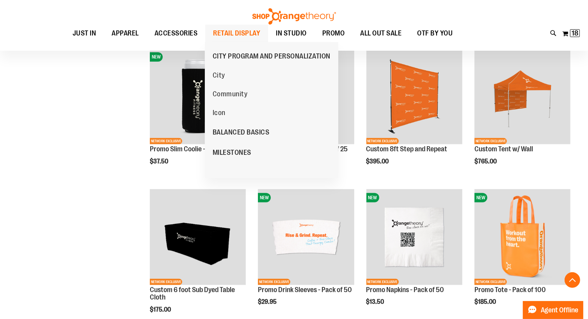
type input "**********"
click at [244, 31] on span "RETAIL DISPLAY" at bounding box center [236, 34] width 47 height 18
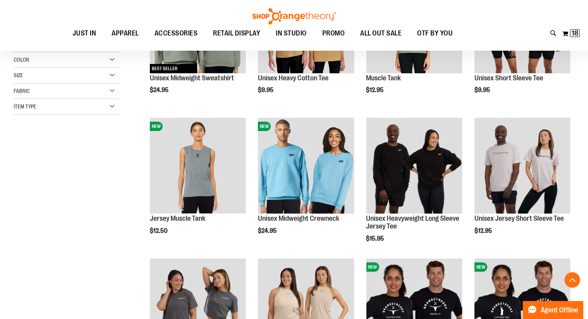
scroll to position [182, 0]
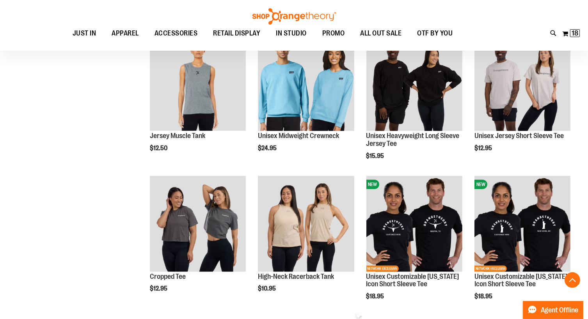
scroll to position [272, 0]
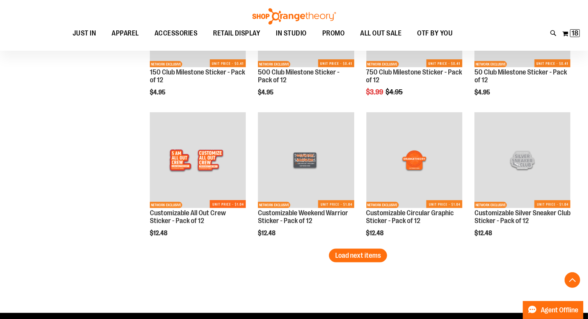
scroll to position [1175, 0]
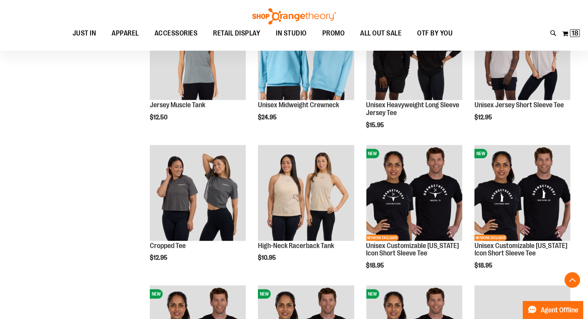
scroll to position [295, 0]
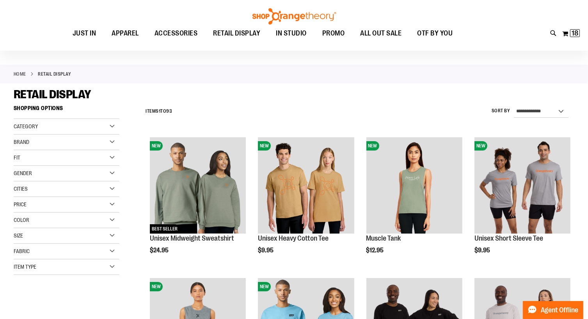
scroll to position [19, 0]
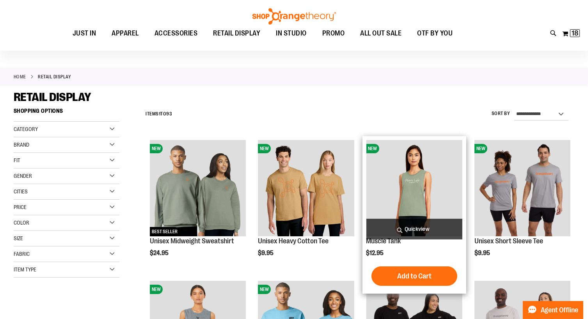
type input "**********"
click at [414, 190] on img "product" at bounding box center [415, 188] width 96 height 96
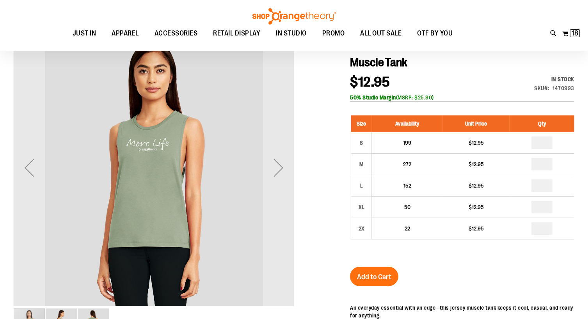
scroll to position [86, 0]
type input "**********"
click at [278, 170] on div "Next" at bounding box center [278, 167] width 31 height 31
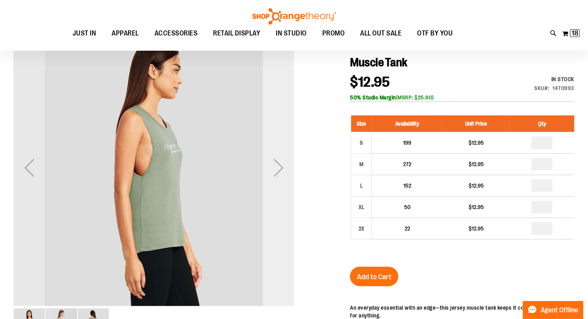
click at [278, 170] on div "Next" at bounding box center [278, 167] width 31 height 31
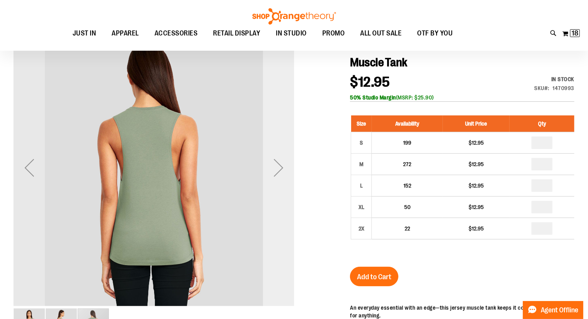
click at [278, 170] on div "Next" at bounding box center [278, 167] width 31 height 31
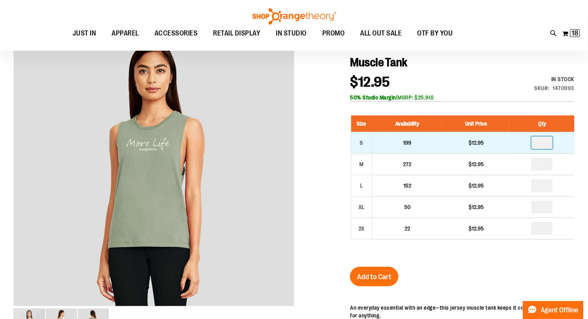
click at [544, 145] on input "number" at bounding box center [542, 143] width 21 height 12
type input "*"
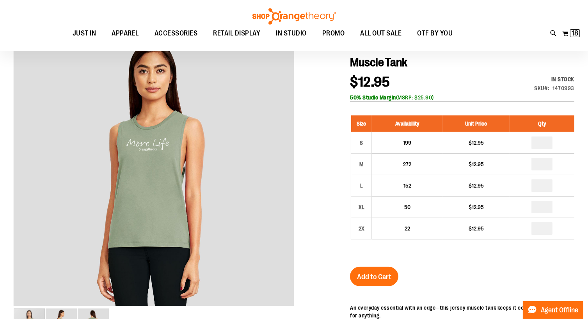
type input "*"
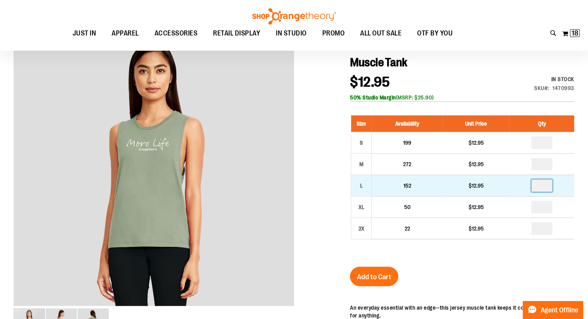
click at [542, 187] on input "number" at bounding box center [542, 186] width 21 height 12
type input "*"
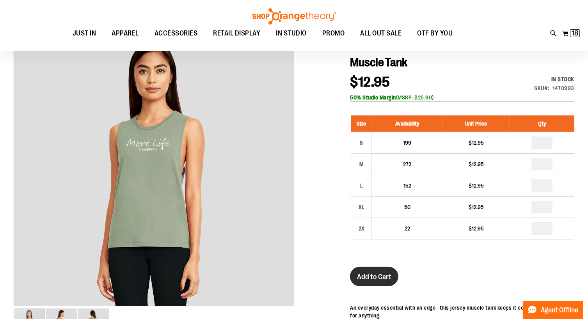
click at [387, 277] on span "Add to Cart" at bounding box center [374, 277] width 34 height 9
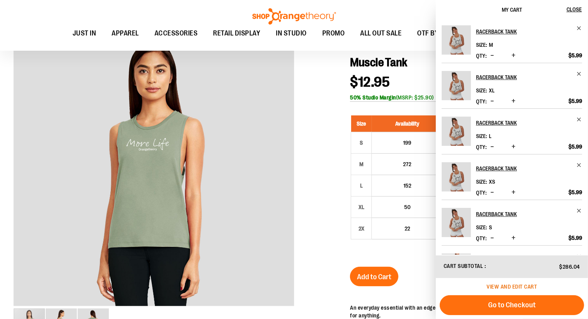
click at [519, 285] on span "View and edit cart" at bounding box center [512, 287] width 50 height 6
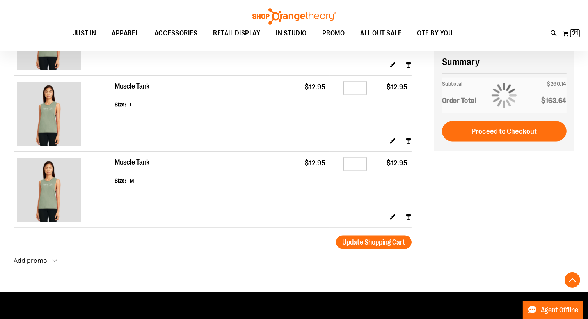
scroll to position [1204, 0]
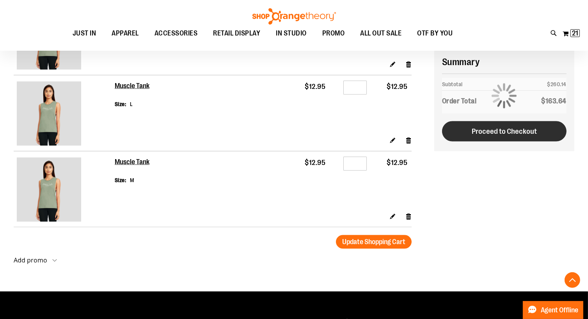
type input "**********"
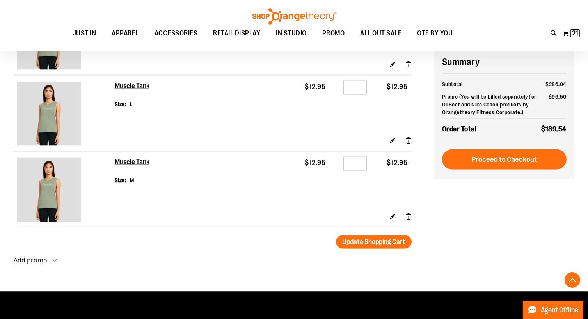
drag, startPoint x: 506, startPoint y: 131, endPoint x: 506, endPoint y: 145, distance: 14.5
click at [506, 145] on div "**********" at bounding box center [505, 114] width 140 height 129
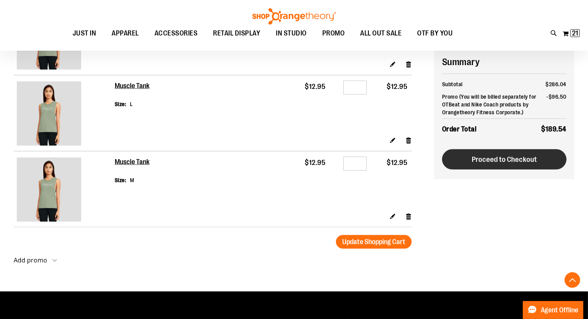
click at [508, 161] on span "Proceed to Checkout" at bounding box center [504, 159] width 65 height 9
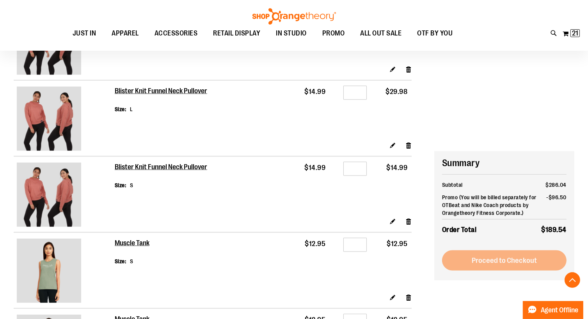
scroll to position [968, 0]
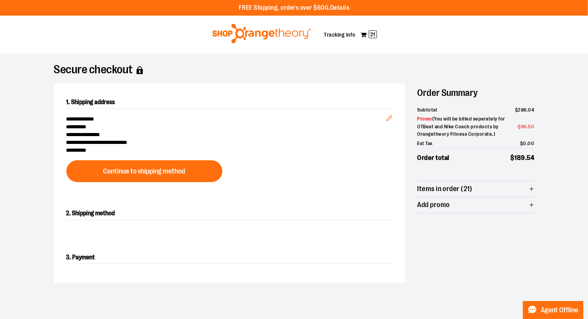
click at [448, 205] on span "Add promo" at bounding box center [434, 204] width 32 height 7
click at [445, 222] on input at bounding box center [450, 221] width 64 height 16
type input "**********"
click at [514, 221] on span "Apply promo" at bounding box center [509, 220] width 36 height 7
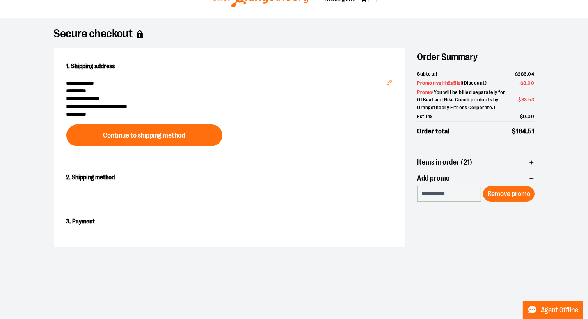
scroll to position [37, 0]
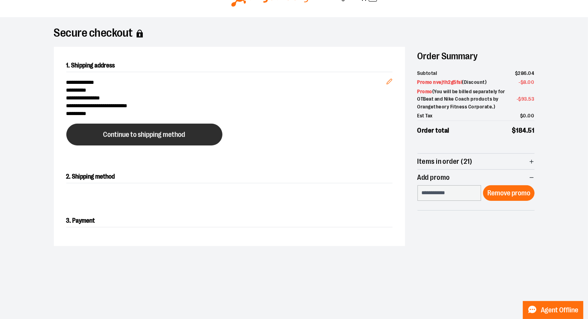
click at [194, 132] on button "Continue to shipping method" at bounding box center [144, 135] width 156 height 22
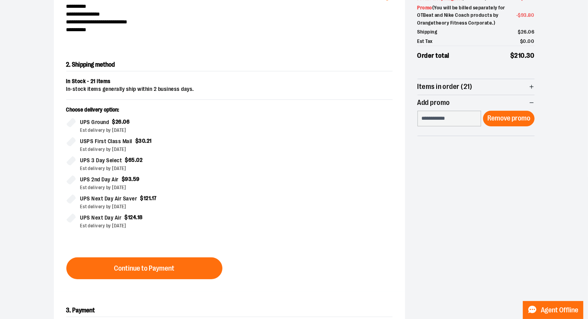
scroll to position [133, 0]
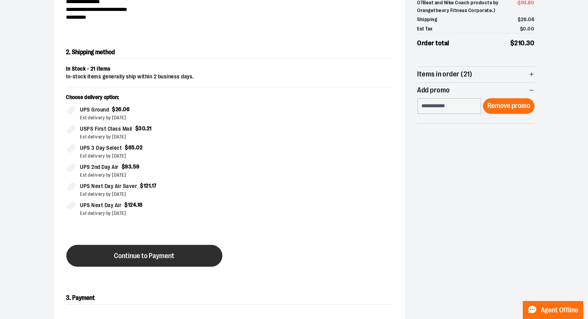
click at [148, 255] on span "Continue to Payment" at bounding box center [144, 256] width 61 height 7
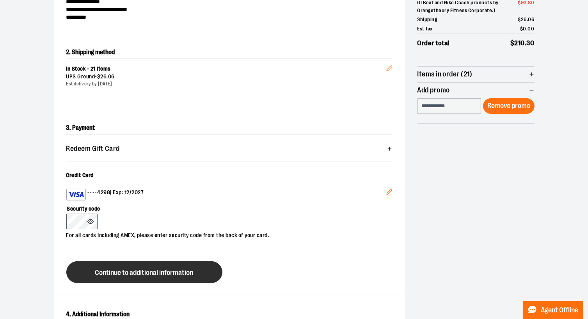
click at [148, 270] on span "Continue to additional information" at bounding box center [144, 272] width 98 height 7
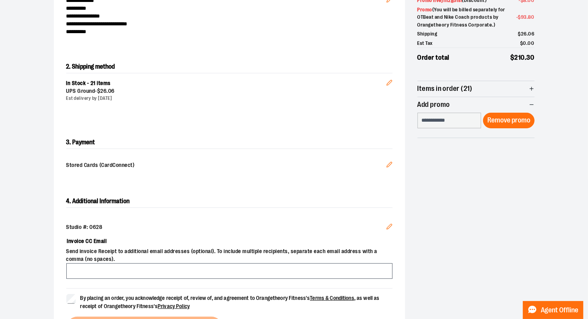
scroll to position [119, 0]
click at [391, 224] on icon "Edit" at bounding box center [390, 226] width 6 height 6
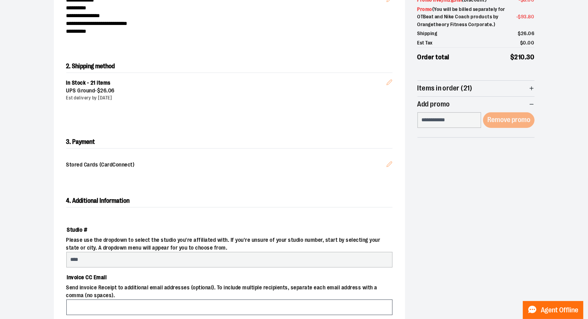
select select "***"
select select "*****"
select select "**********"
select select "****"
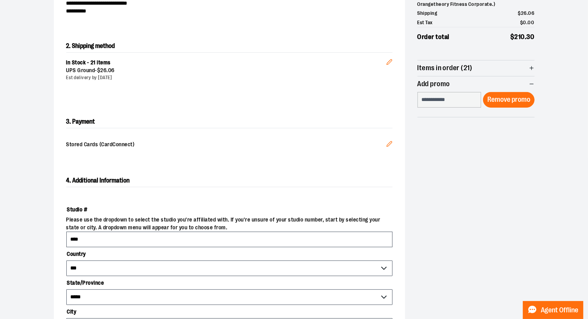
scroll to position [140, 0]
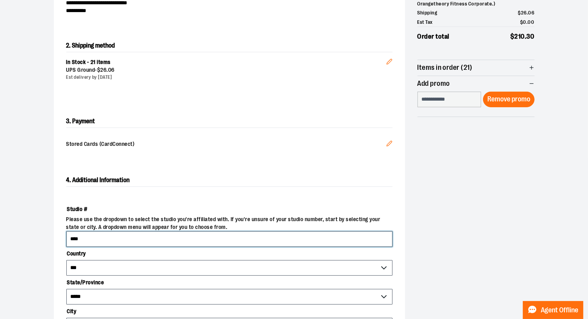
click at [321, 239] on input "****" at bounding box center [229, 240] width 326 height 16
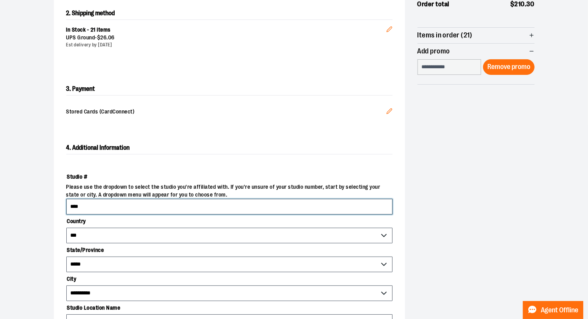
scroll to position [173, 0]
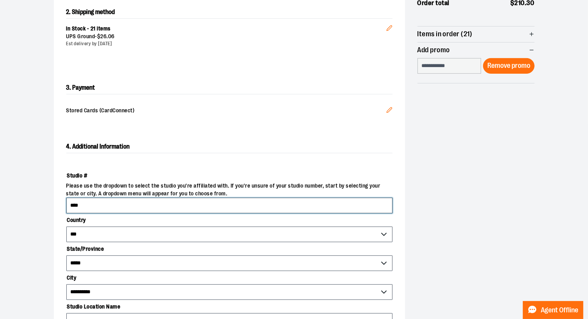
type input "****"
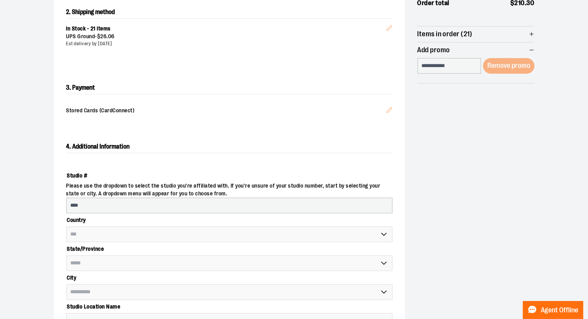
click at [255, 265] on span "**********" at bounding box center [229, 264] width 326 height 16
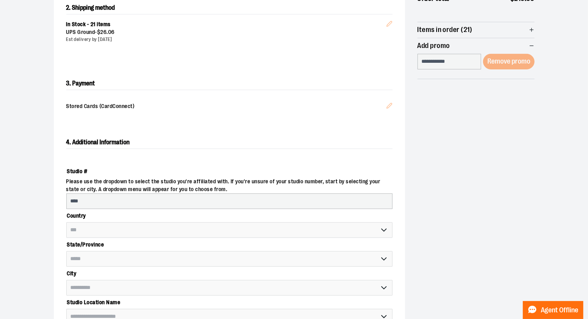
select select "**********"
select select "****"
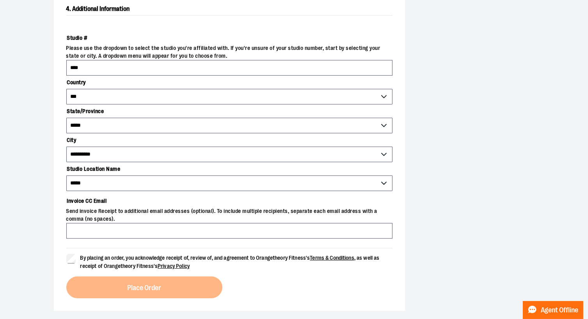
scroll to position [312, 0]
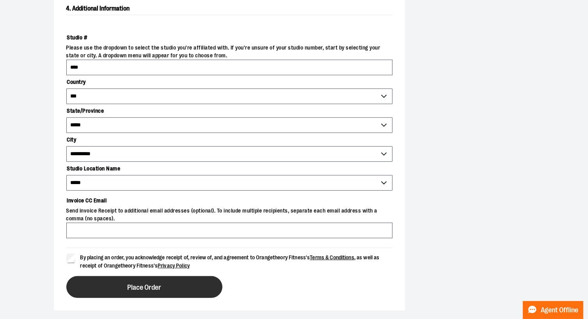
click at [131, 290] on span "Place Order" at bounding box center [144, 287] width 34 height 7
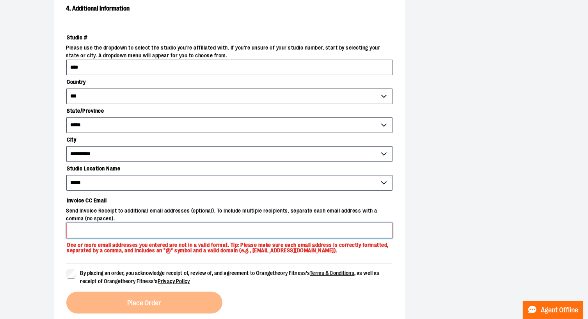
click at [147, 228] on input "Invoice CC Email" at bounding box center [229, 231] width 326 height 16
type input "**********"
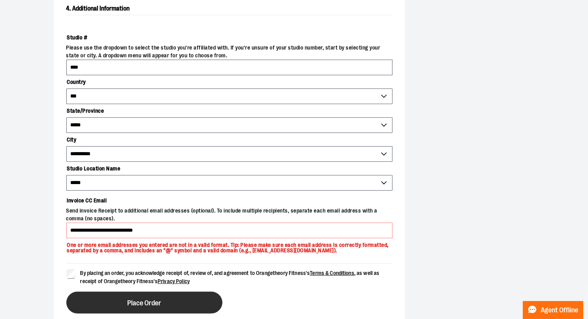
click at [118, 305] on button "Place Order" at bounding box center [144, 303] width 156 height 22
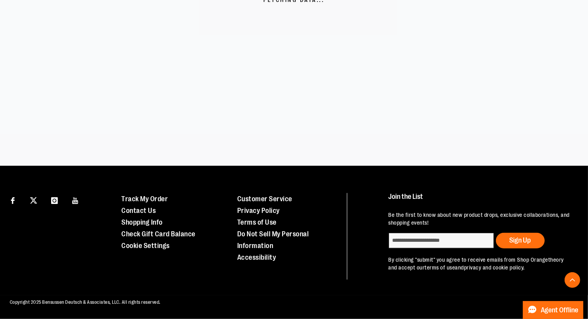
scroll to position [262, 0]
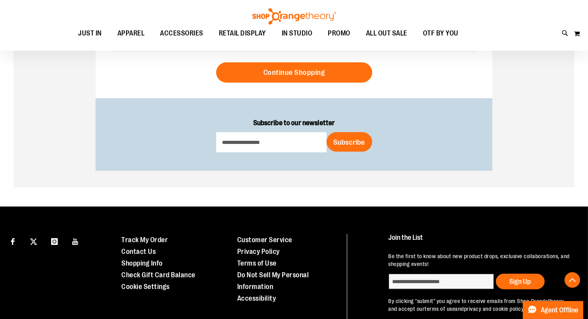
scroll to position [492, 0]
